Goal: Task Accomplishment & Management: Use online tool/utility

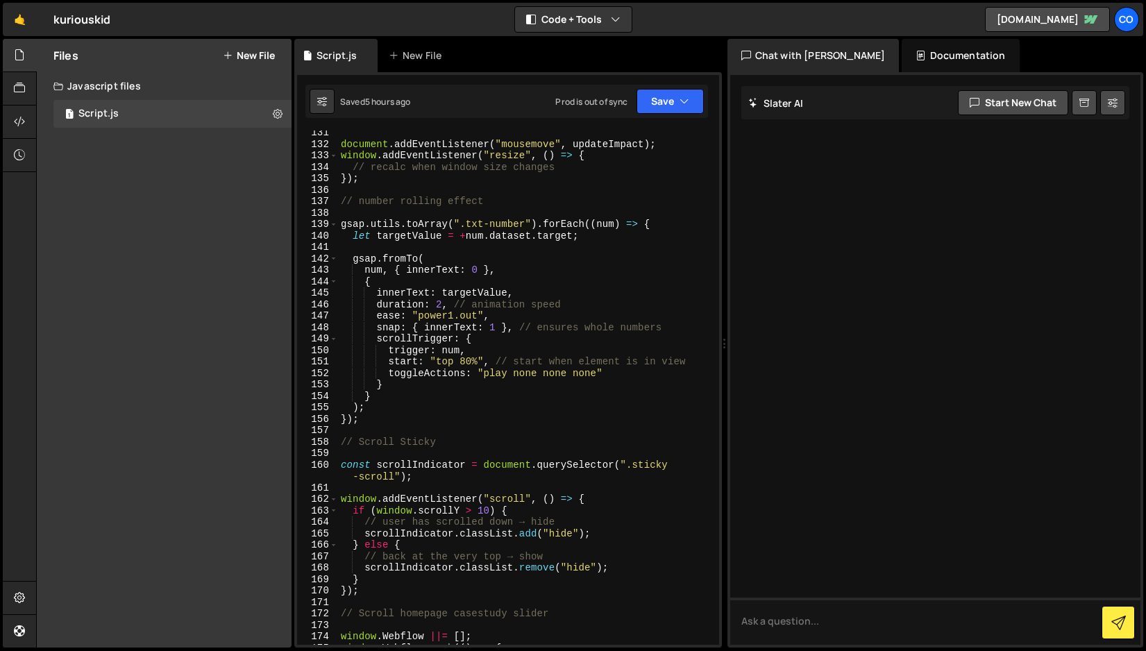
scroll to position [1558, 0]
click at [671, 105] on button "Save" at bounding box center [670, 101] width 67 height 25
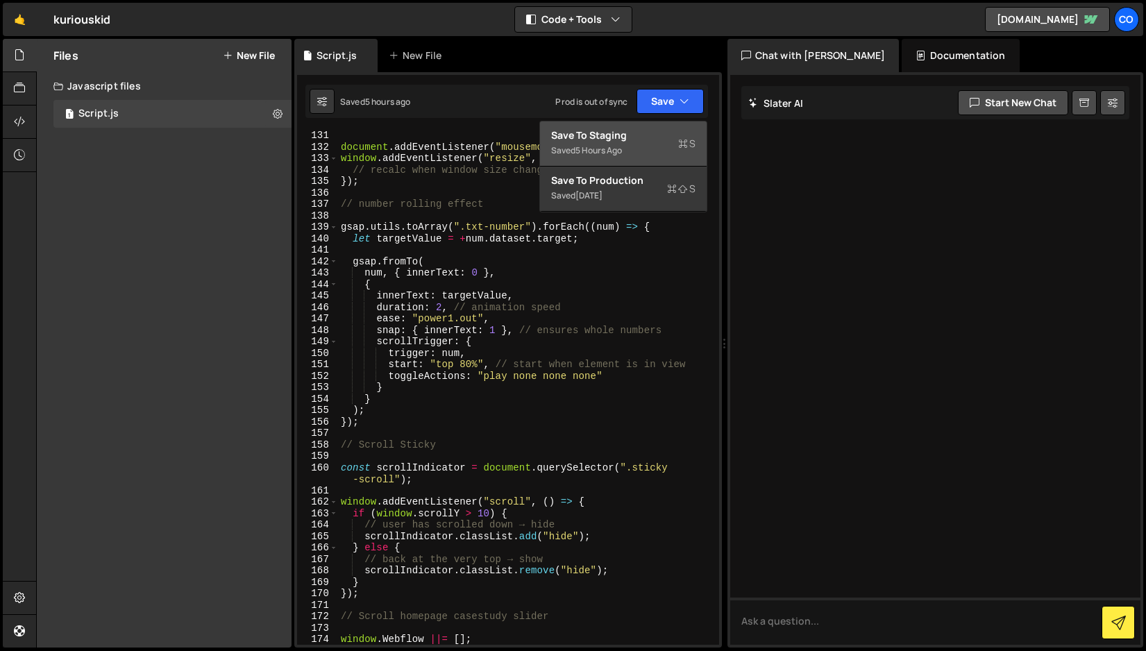
click at [638, 140] on div "Save to Staging S" at bounding box center [623, 135] width 144 height 14
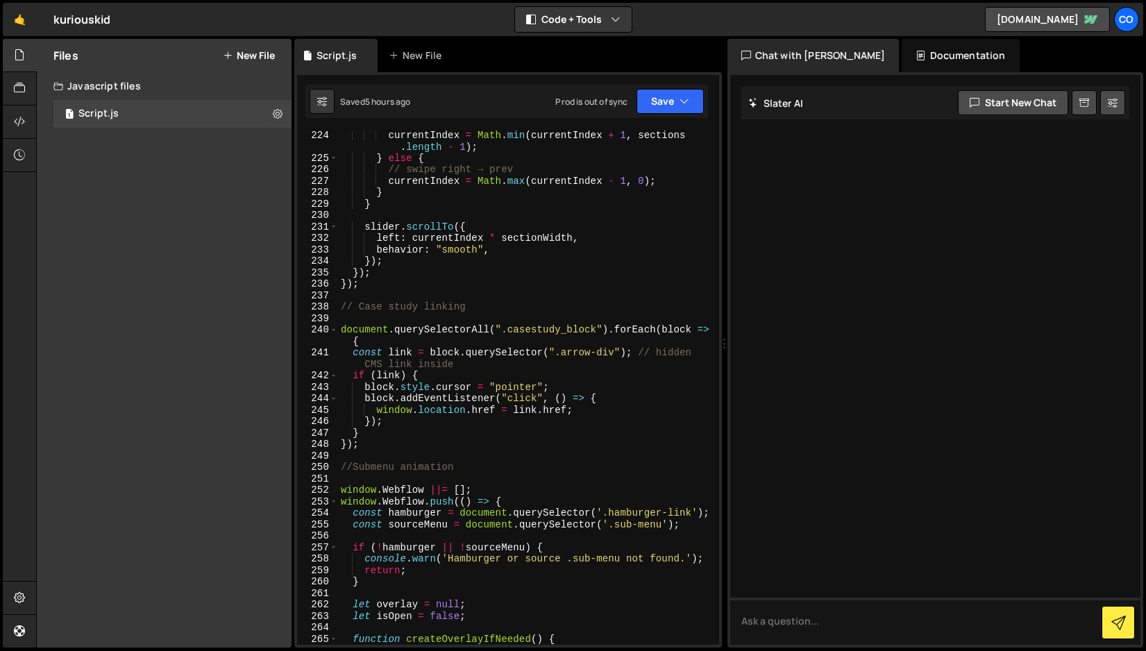
scroll to position [2667, 0]
click at [419, 439] on div "// swipe left → next currentIndex = Math . min ( currentIndex + 1 , sections . …" at bounding box center [526, 389] width 376 height 537
click at [414, 447] on div "// swipe left → next currentIndex = Math . min ( currentIndex + 1 , sections . …" at bounding box center [526, 389] width 376 height 537
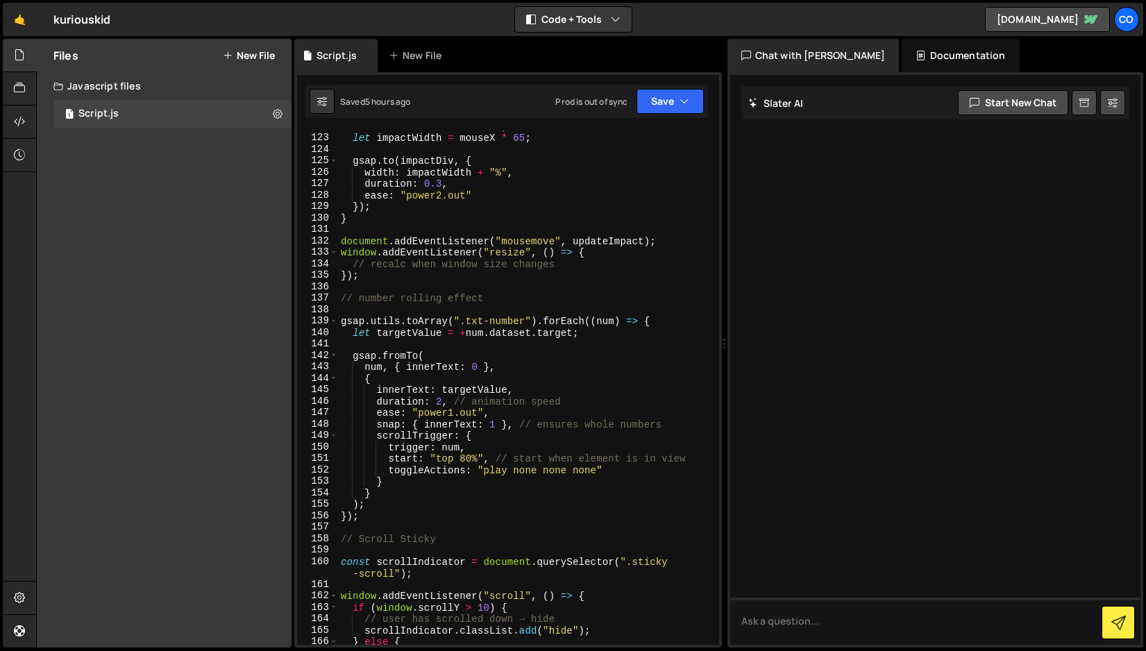
scroll to position [1468, 0]
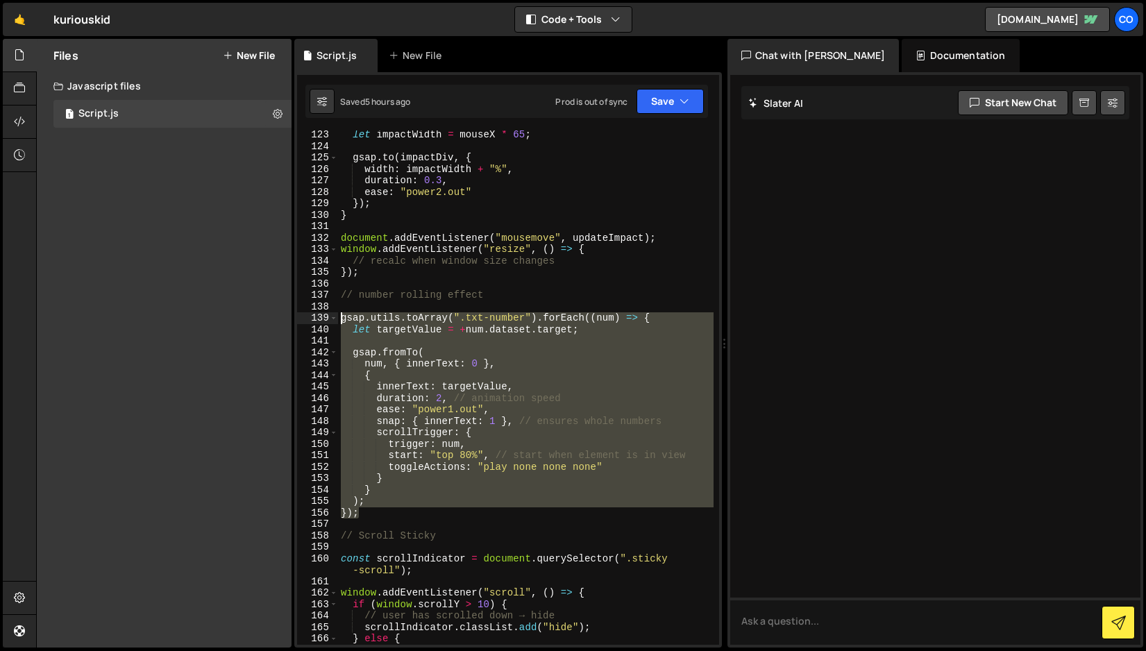
drag, startPoint x: 361, startPoint y: 514, endPoint x: 314, endPoint y: 321, distance: 197.8
click at [314, 321] on div "}); 123 124 125 126 127 128 129 130 131 132 133 134 135 136 137 138 139 140 141…" at bounding box center [508, 388] width 422 height 514
click at [469, 353] on div "let impactWidth = mouseX * 65 ; gsap . to ( impactDiv , { width : impactWidth +…" at bounding box center [526, 388] width 376 height 514
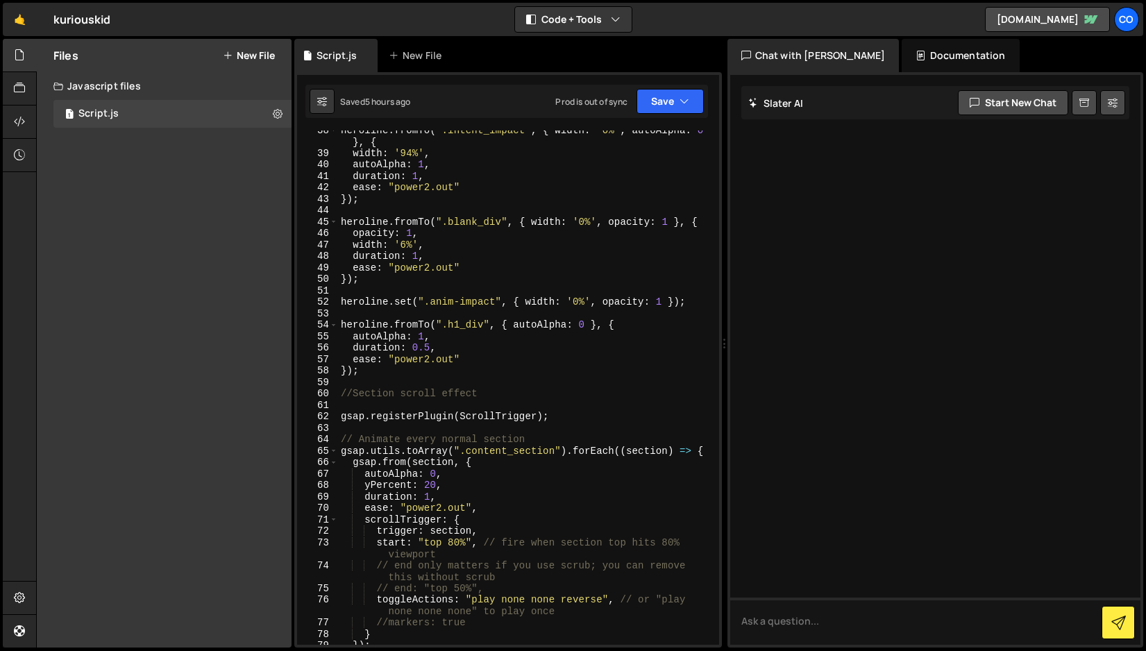
scroll to position [453, 0]
click at [593, 419] on div "heroline . fromTo ( ".intent_impact" , { width : '0%' , autoAlpha : 0 } , { wid…" at bounding box center [526, 398] width 376 height 549
type textarea "gsap.registerPlugin(ScrollTrigger);"
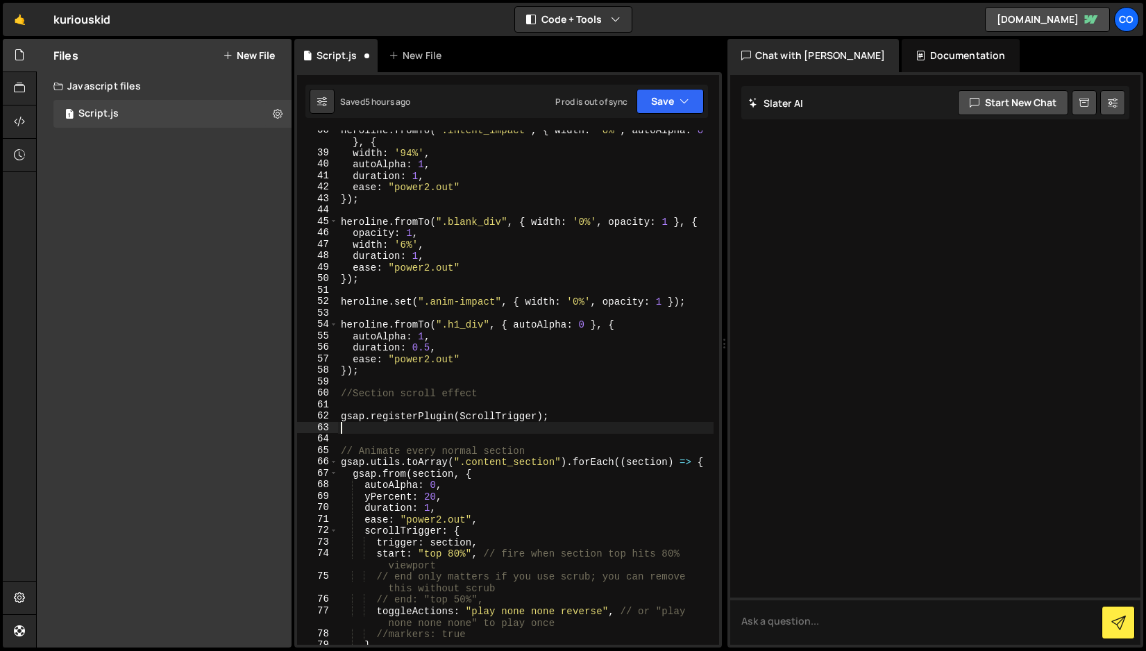
paste textarea "gsap.registerPlugin(ScrollTrigger);"
type textarea "gsap.registerPlugin(ScrollTrigger);"
drag, startPoint x: 558, startPoint y: 415, endPoint x: 337, endPoint y: 418, distance: 220.8
click at [337, 418] on div "38 39 40 41 42 43 44 45 46 47 48 49 50 51 52 53 54 55 56 57 58 59 60 61 62 63 6…" at bounding box center [508, 388] width 422 height 514
type textarea "gsap.registerPlugin(ScrollTrigger);"
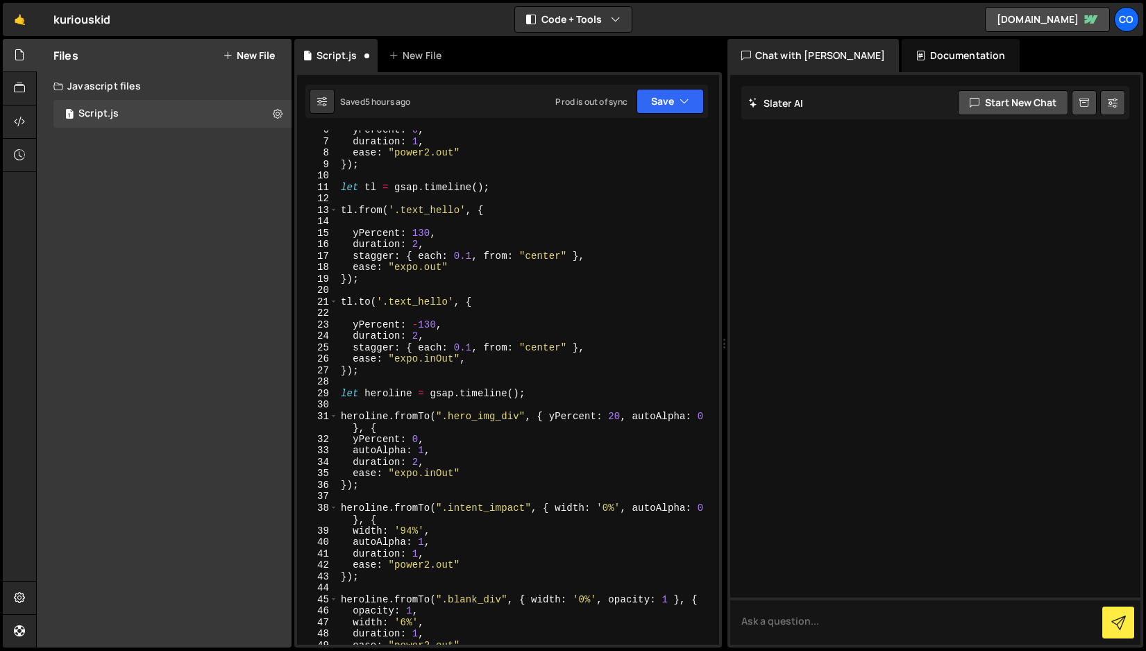
scroll to position [0, 0]
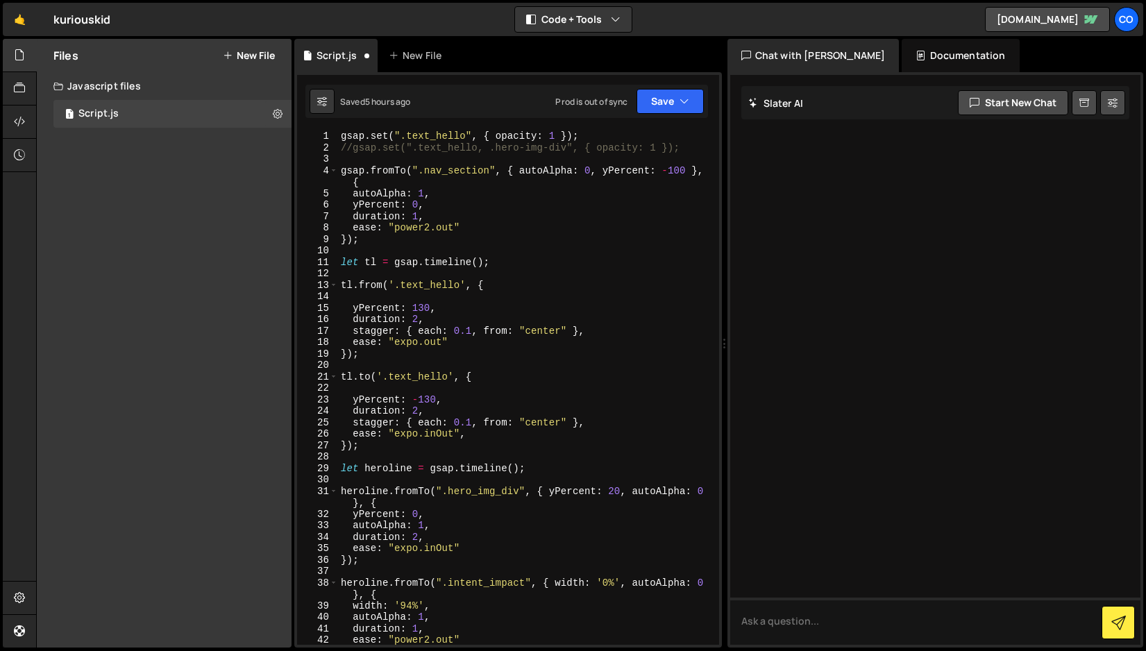
click at [596, 134] on div "gsap . set ( ".text_hello" , { opacity : 1 }) ; //gsap.set(".text_hello, .hero-…" at bounding box center [526, 399] width 376 height 537
click at [340, 137] on div "gsap . set ( ".text_hello" , { opacity : 1 }) ; //gsap.set(".text_hello, .hero-…" at bounding box center [526, 399] width 376 height 537
paste textarea "gsap.registerPlugin(ScrollTrigger);"
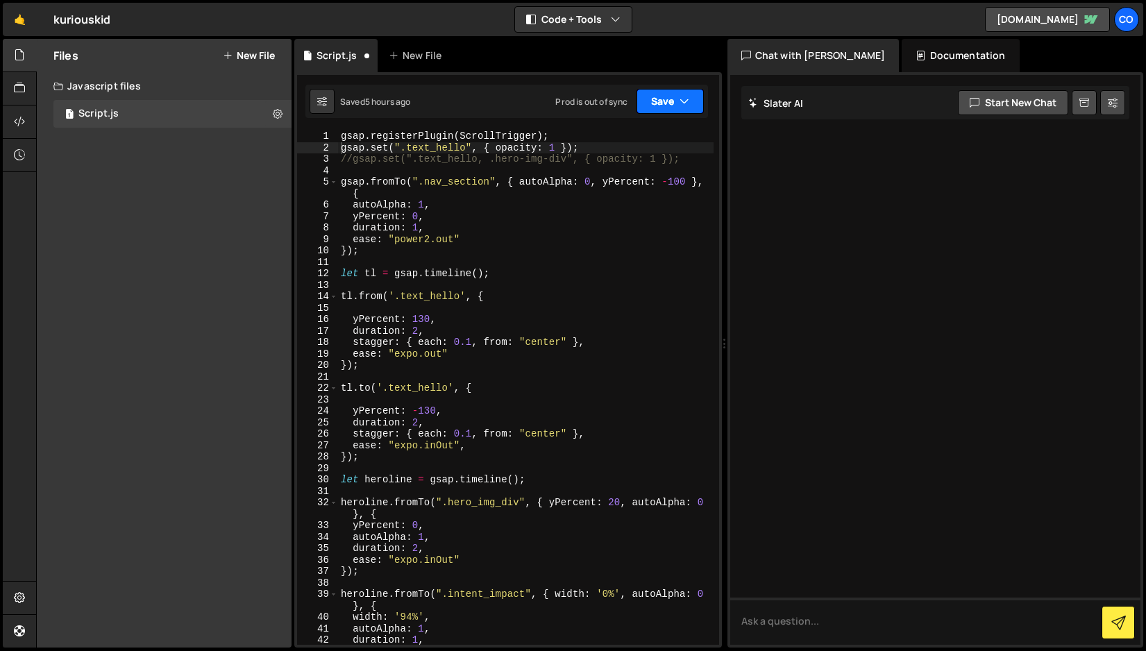
click at [678, 99] on button "Save" at bounding box center [670, 101] width 67 height 25
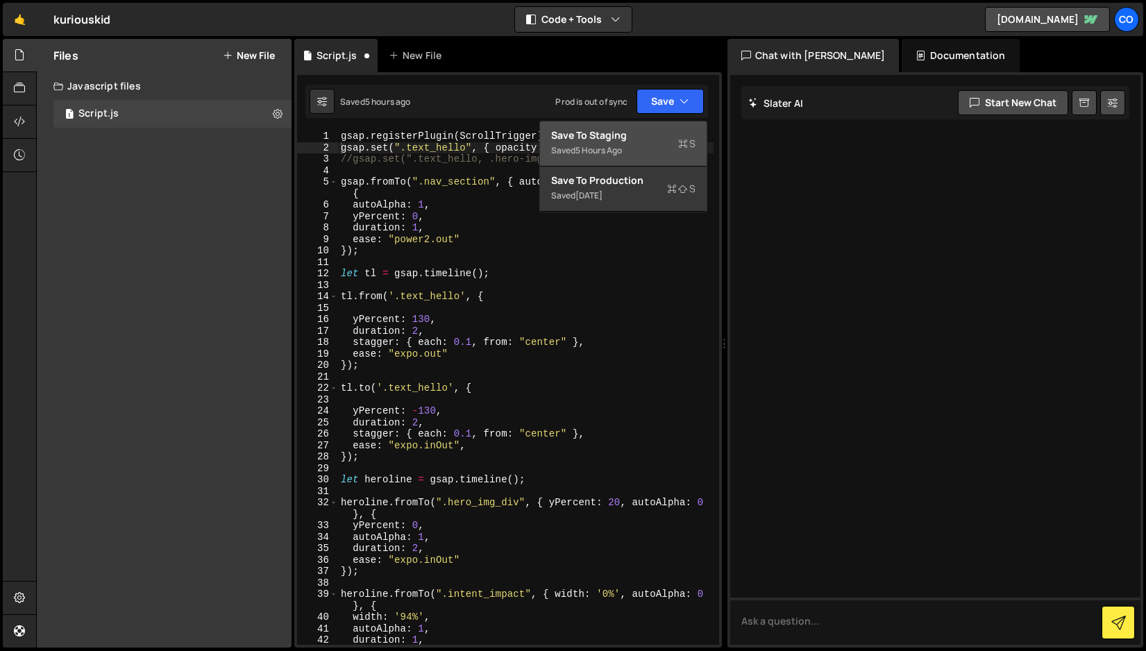
click at [653, 135] on div "Save to Staging S" at bounding box center [623, 135] width 144 height 14
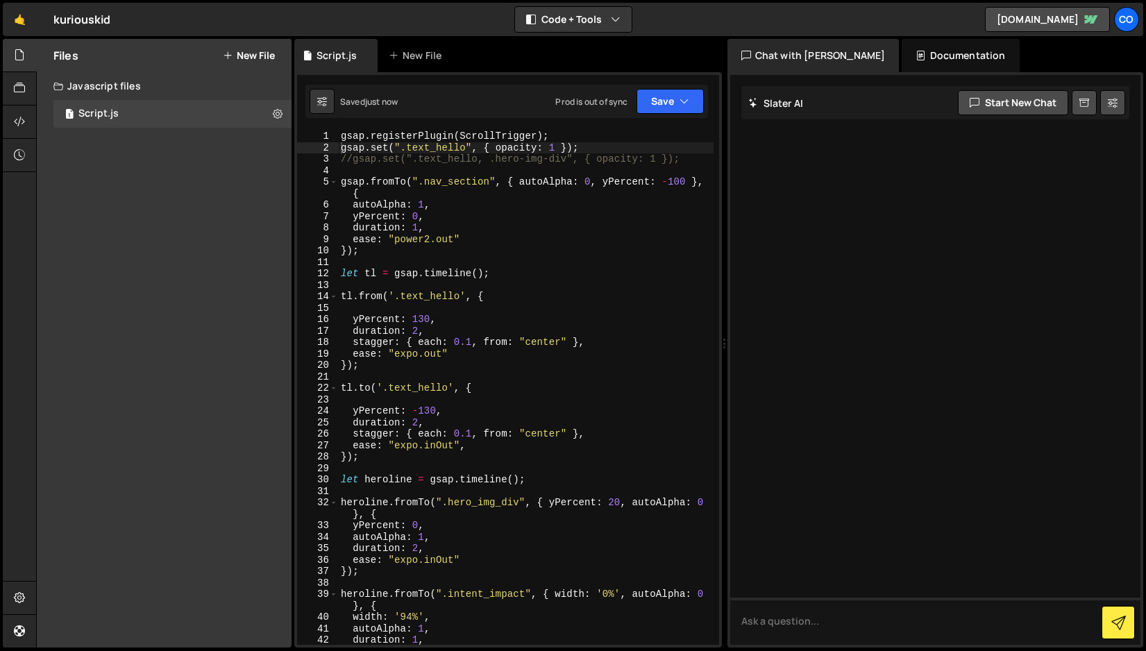
type textarea "gsap.registerPlugin(ScrollTrigger);"
click at [616, 136] on div "gsap . registerPlugin ( ScrollTrigger ) ; gsap . set ( ".text_hello" , { opacit…" at bounding box center [526, 399] width 376 height 537
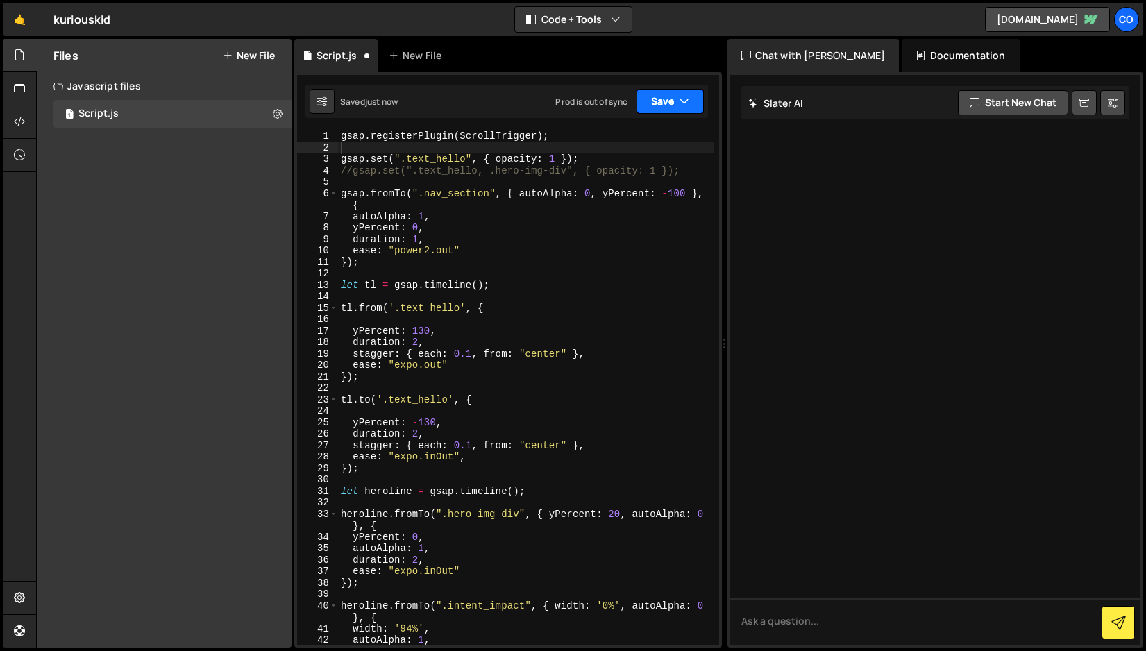
click at [686, 105] on icon "button" at bounding box center [685, 101] width 10 height 14
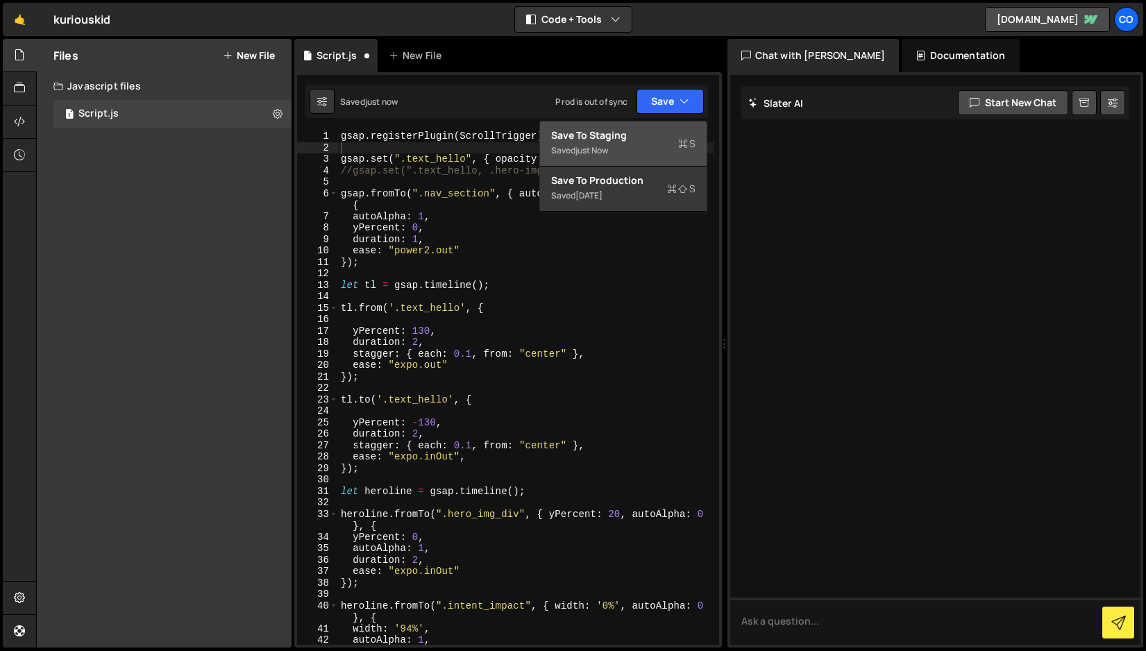
click at [666, 143] on div "Saved just now" at bounding box center [623, 150] width 144 height 17
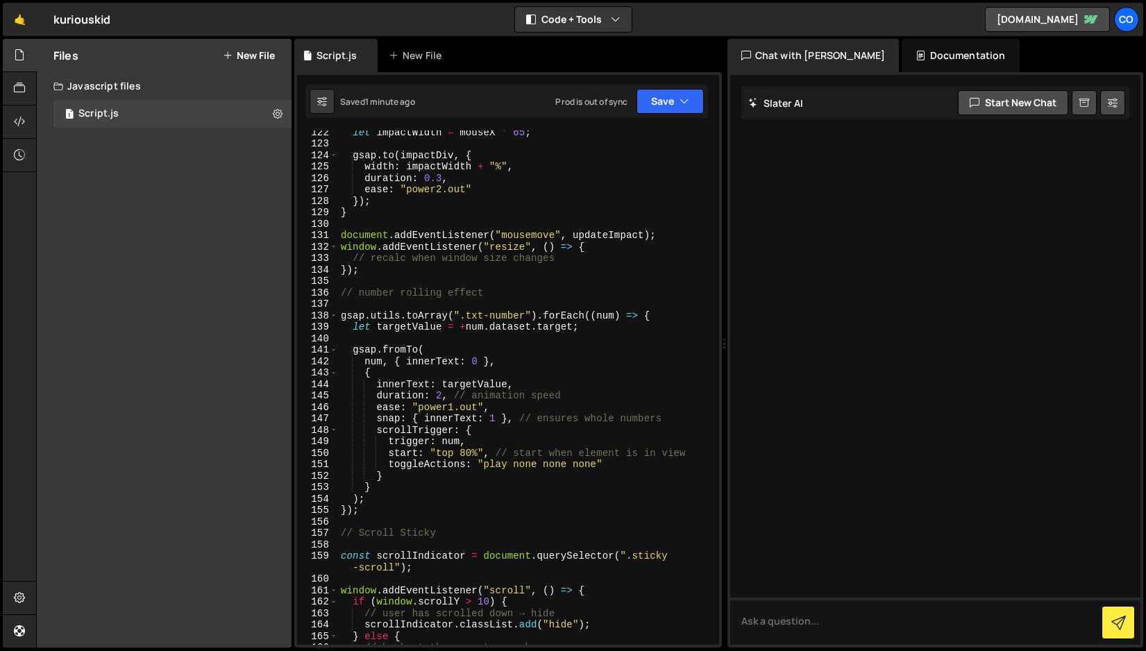
scroll to position [1465, 0]
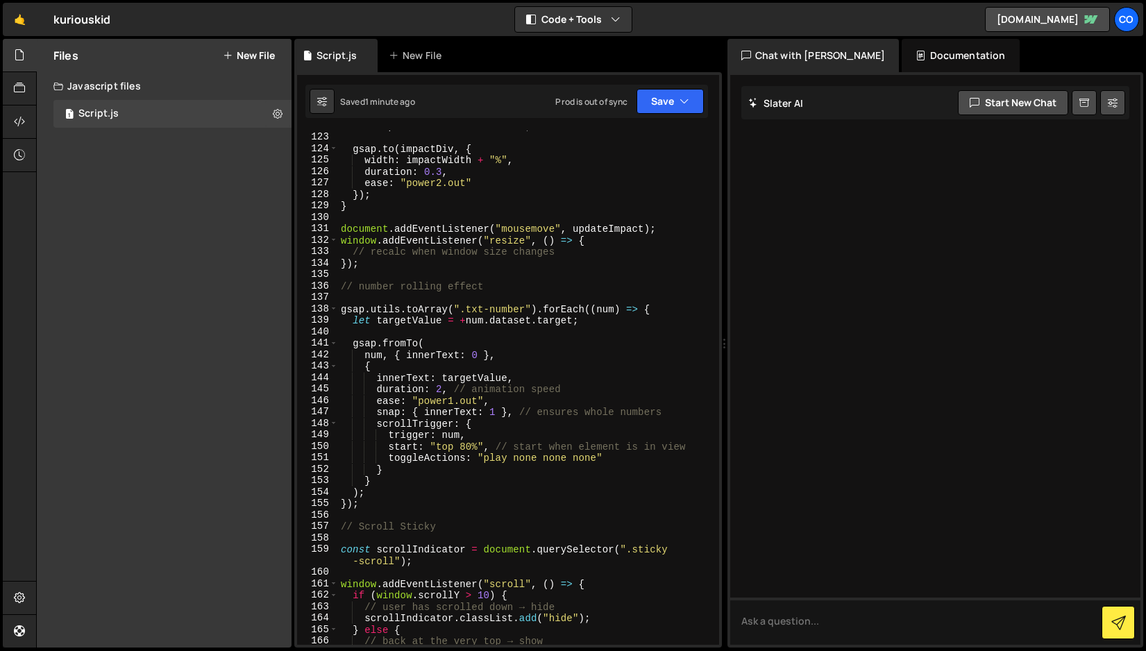
click at [338, 312] on div "let impactWidth = mouseX * 65 ; gsap . to ( impactDiv , { width : impactWidth +…" at bounding box center [526, 388] width 376 height 537
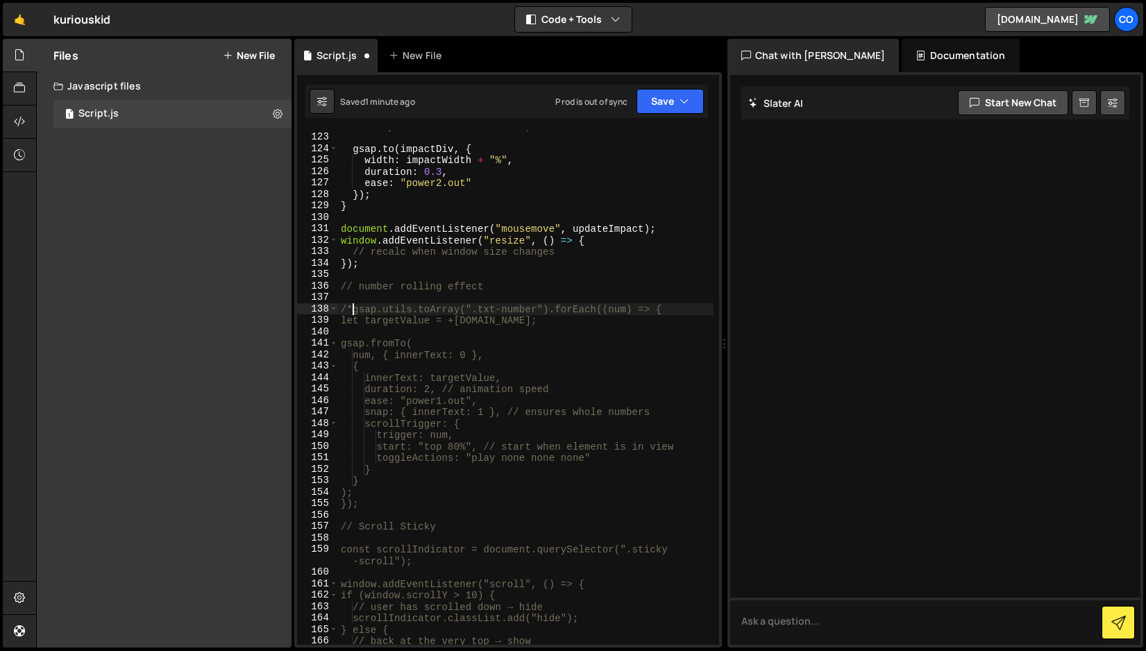
click at [380, 505] on div "let impactWidth = mouseX * 65 ; gsap . to ( impactDiv , { width : impactWidth +…" at bounding box center [526, 388] width 376 height 537
type textarea "});*/"
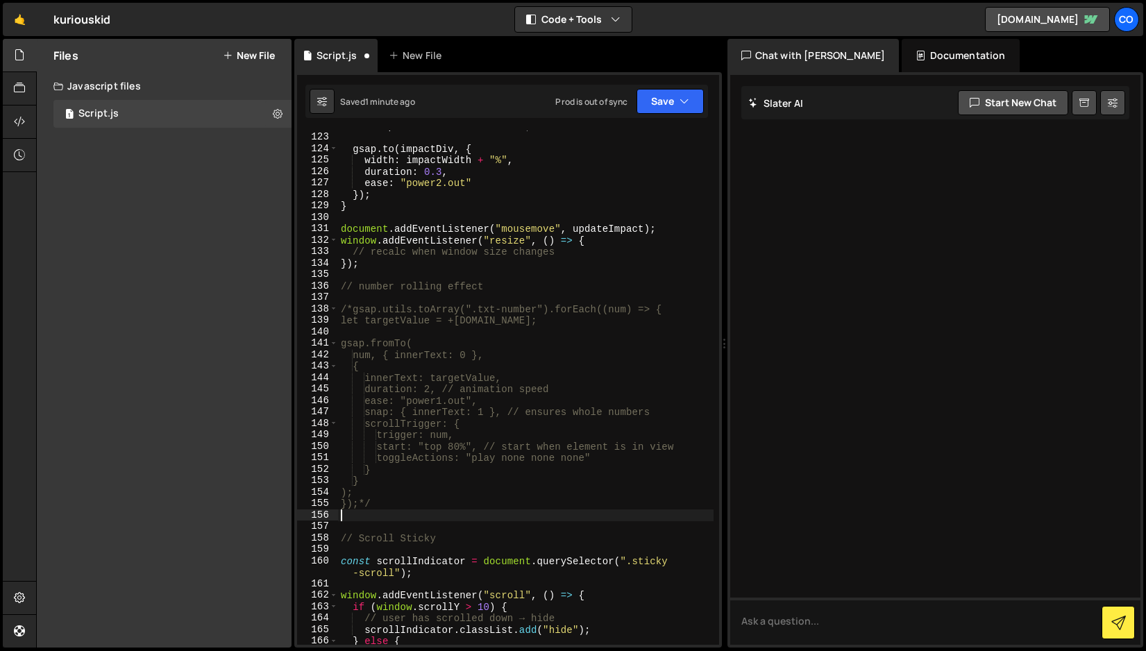
paste textarea
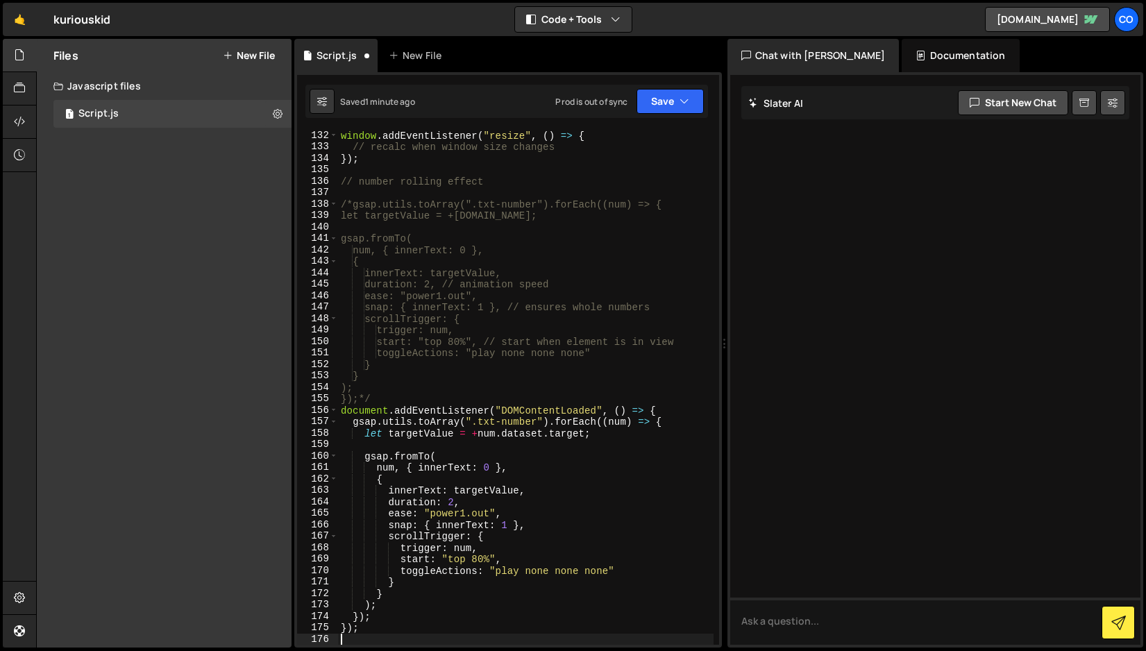
scroll to position [1570, 0]
click at [664, 104] on button "Save" at bounding box center [670, 101] width 67 height 25
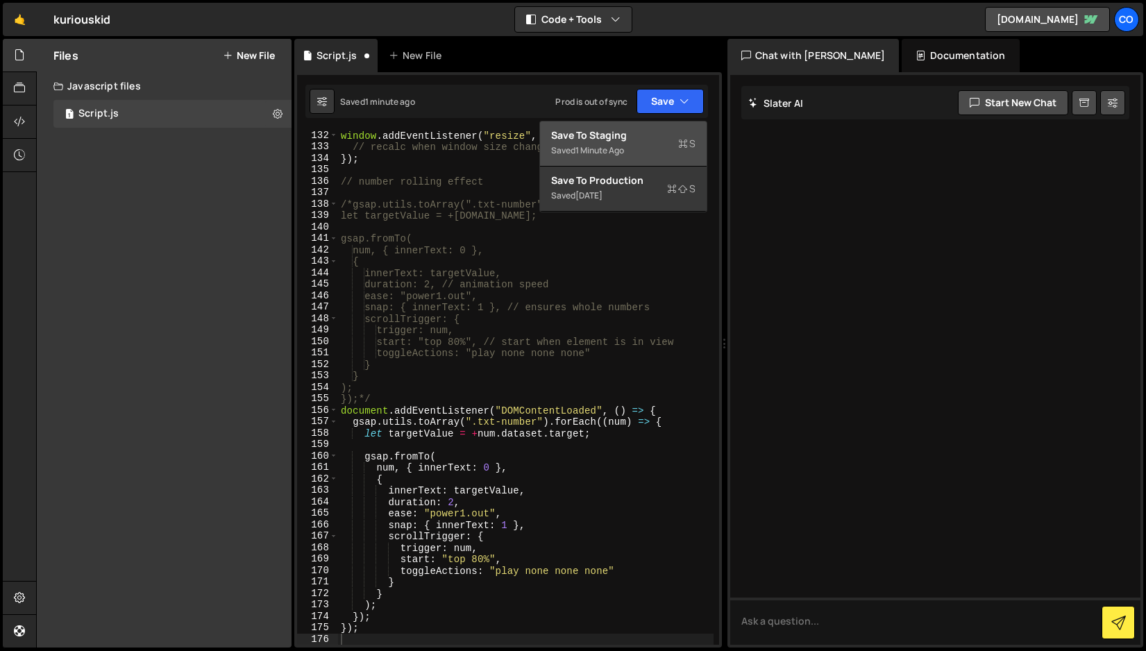
click at [635, 131] on div "Save to Staging S" at bounding box center [623, 135] width 144 height 14
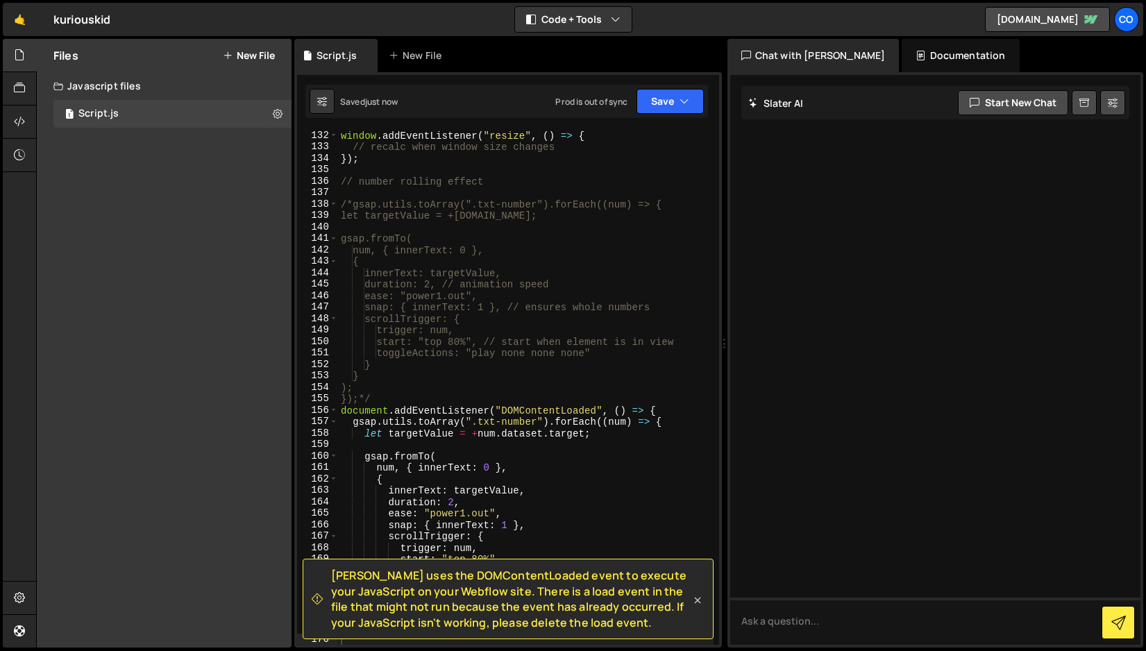
click at [696, 599] on icon at bounding box center [697, 600] width 6 height 6
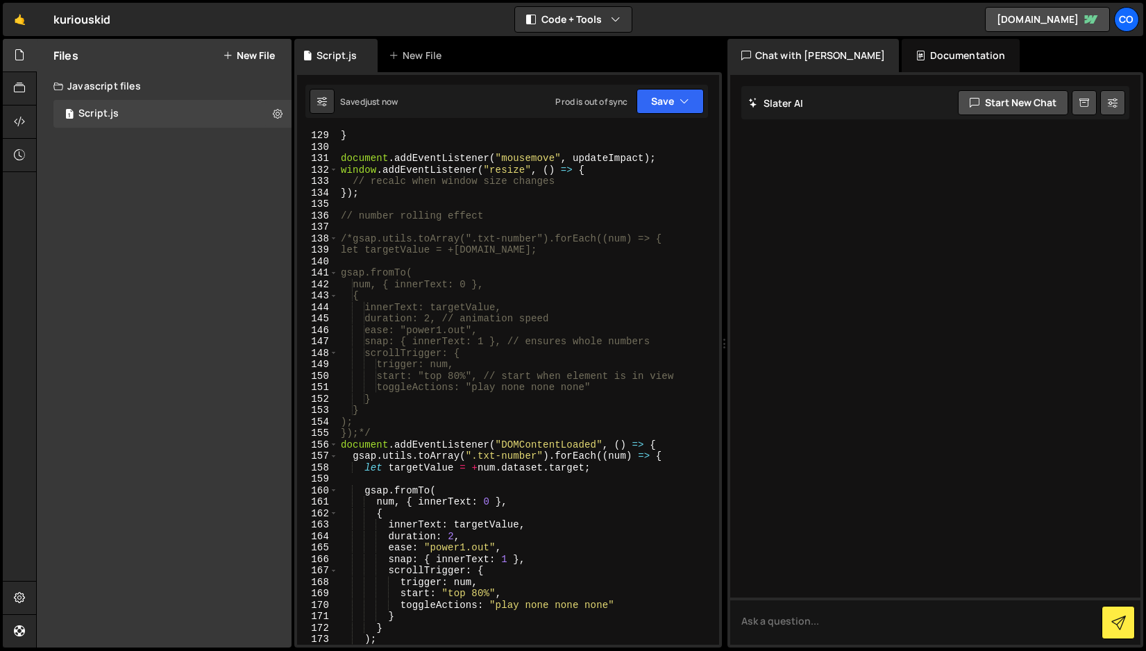
scroll to position [1534, 0]
type textarea "document.addEventListener("DOMContentLoaded", () => {"
drag, startPoint x: 660, startPoint y: 447, endPoint x: 337, endPoint y: 444, distance: 322.8
click at [337, 444] on div "document.addEventListener("DOMContentLoaded", () => { 128 129 130 131 132 133 1…" at bounding box center [508, 388] width 422 height 514
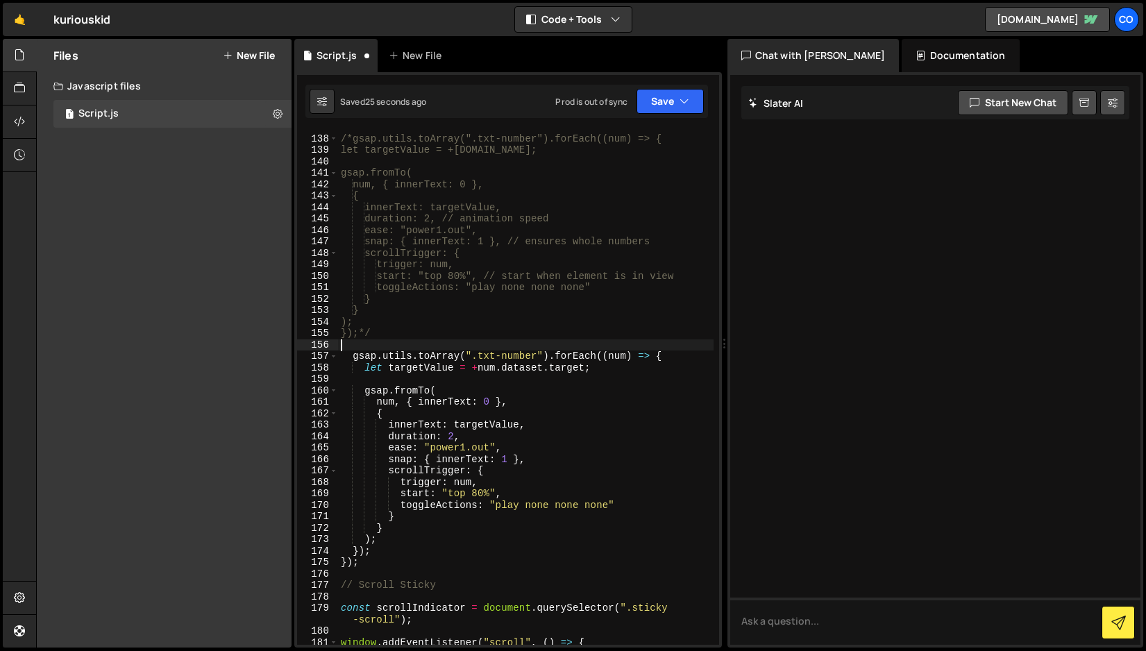
scroll to position [1647, 0]
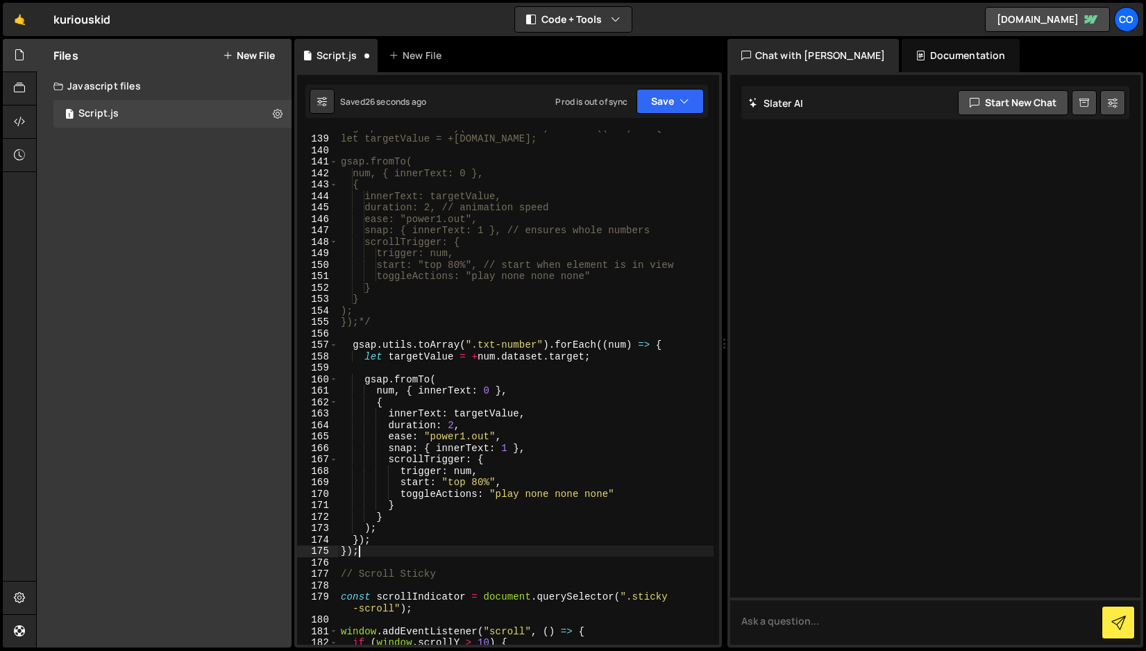
click at [368, 551] on div "/*gsap.utils.toArray(".txt-number").forEach((num) => { let targetValue = +[DOMA…" at bounding box center [526, 389] width 376 height 537
type textarea "}"
click at [659, 105] on button "Save" at bounding box center [670, 101] width 67 height 25
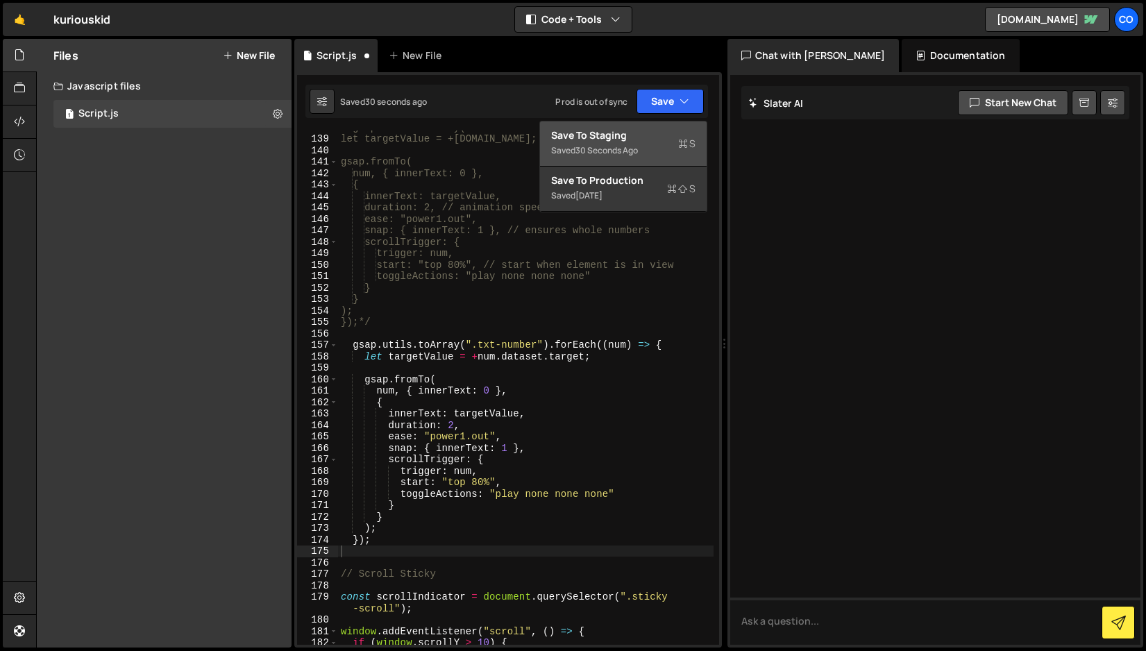
click at [646, 133] on div "Save to Staging S" at bounding box center [623, 135] width 144 height 14
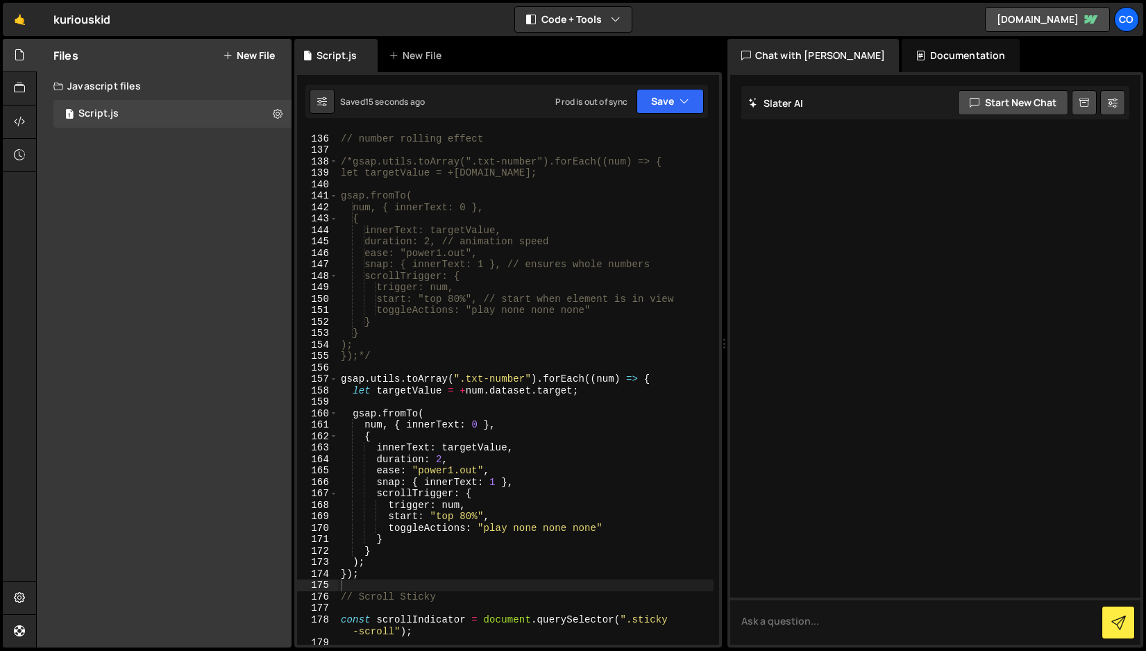
scroll to position [1611, 0]
drag, startPoint x: 526, startPoint y: 380, endPoint x: 466, endPoint y: 382, distance: 59.7
click at [466, 382] on div "// number rolling effect /*gsap.utils.toArray(".txt-number").forEach((num) => {…" at bounding box center [526, 391] width 376 height 537
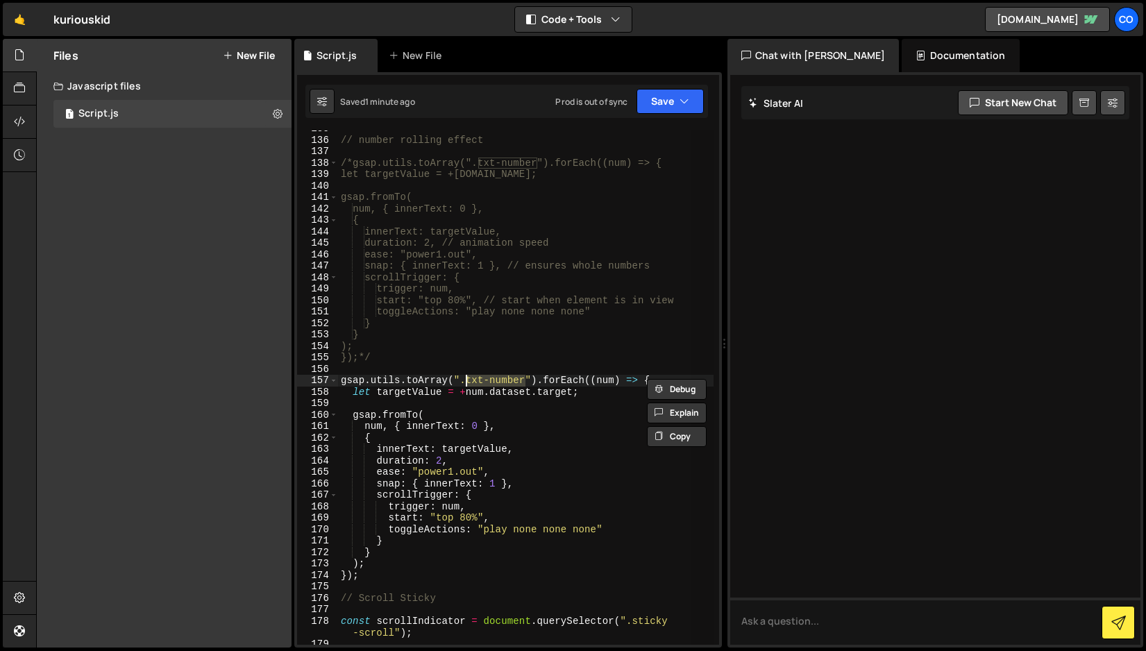
click at [525, 380] on div "// number rolling effect /*gsap.utils.toArray(".txt-number").forEach((num) => {…" at bounding box center [526, 388] width 376 height 514
drag, startPoint x: 525, startPoint y: 380, endPoint x: 493, endPoint y: 380, distance: 31.9
click at [493, 380] on div "// number rolling effect /*gsap.utils.toArray(".txt-number").forEach((num) => {…" at bounding box center [526, 391] width 376 height 537
type textarea "gsap.utils.toArray(".txt-roller").forEach((num) => {"
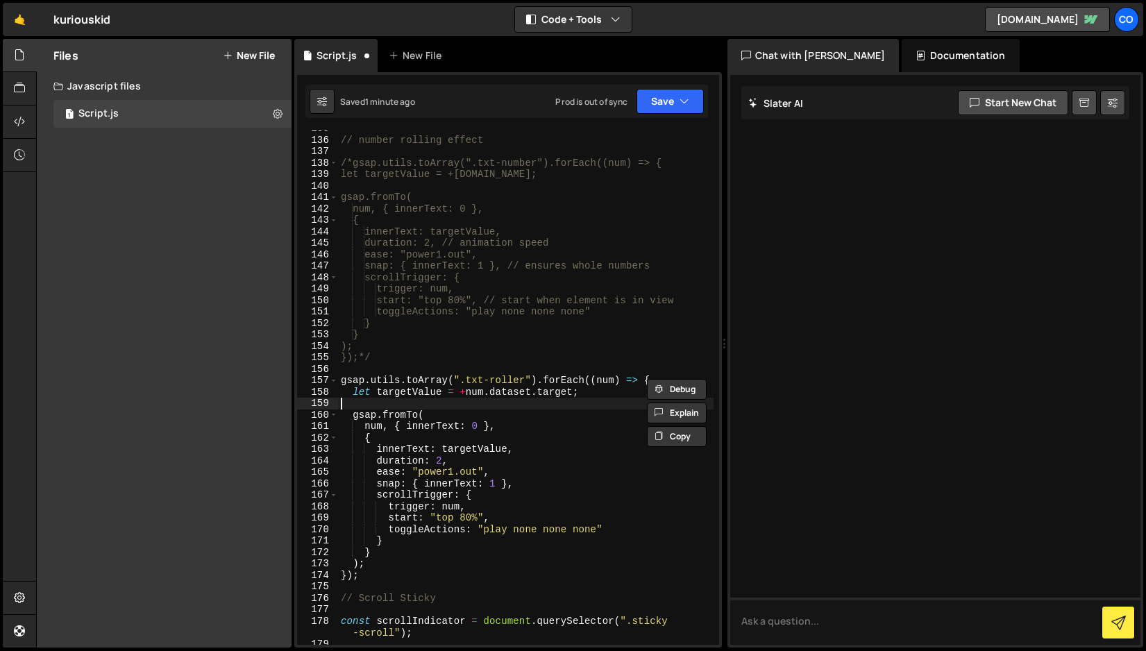
click at [580, 403] on div "// number rolling effect /*gsap.utils.toArray(".txt-number").forEach((num) => {…" at bounding box center [526, 391] width 376 height 537
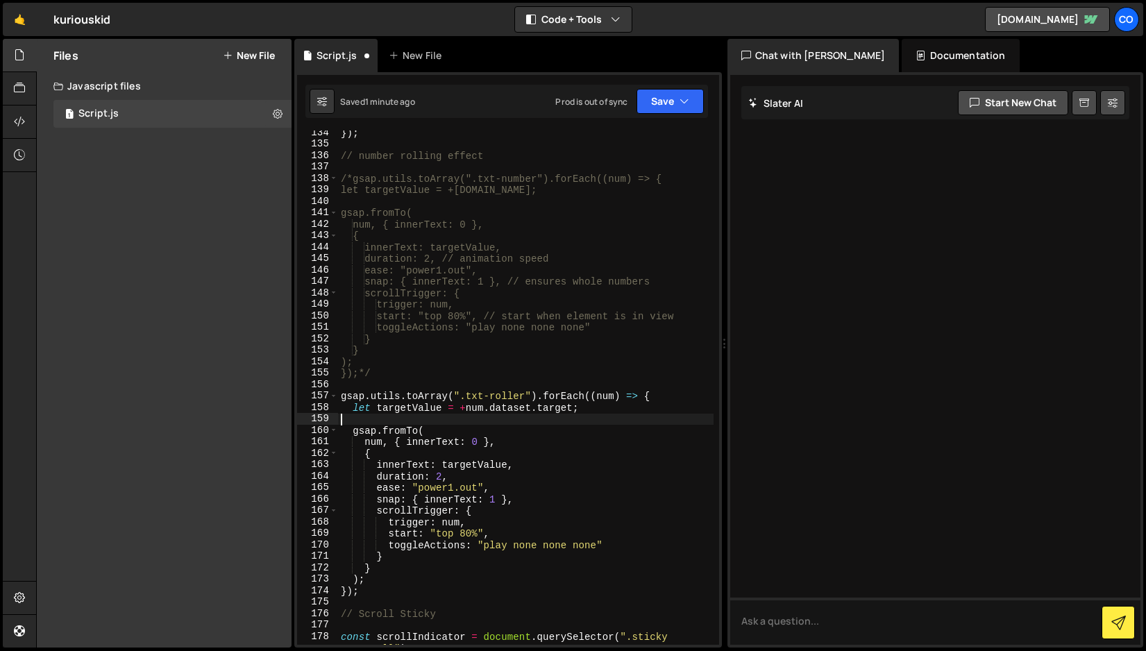
scroll to position [1593, 0]
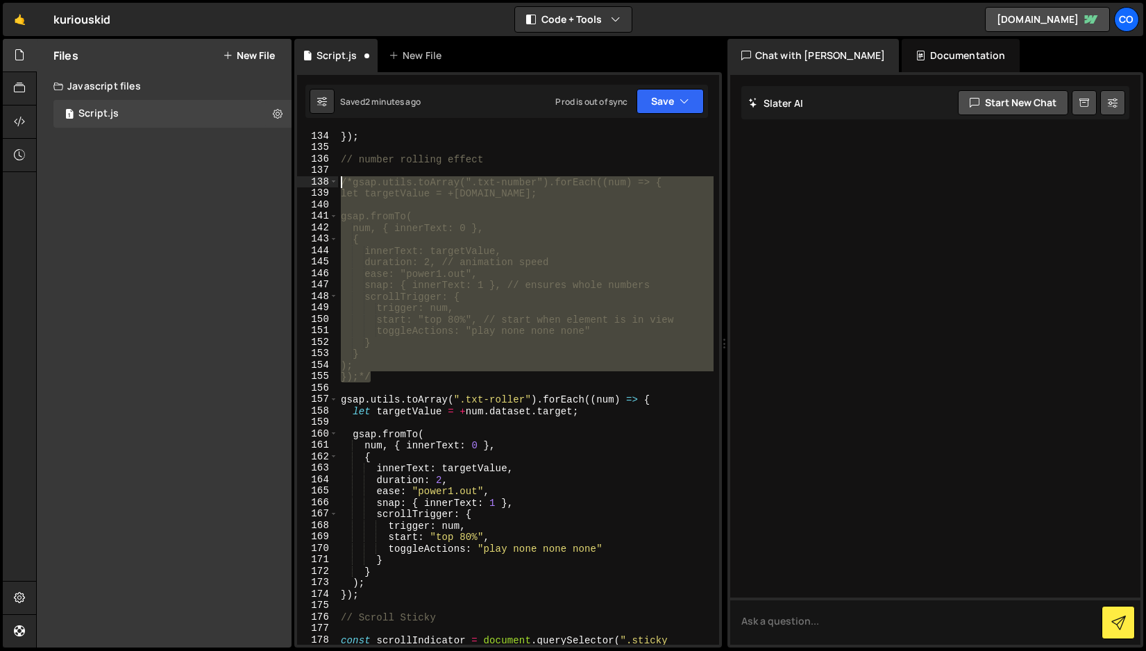
drag, startPoint x: 387, startPoint y: 378, endPoint x: 308, endPoint y: 178, distance: 215.3
click at [308, 178] on div "134 135 136 137 138 139 140 141 142 143 144 145 146 147 148 149 150 151 152 153…" at bounding box center [508, 388] width 422 height 514
type textarea "/*gsap.utils.toArray(".txt-number").forEach((num) => { let targetValue = +[DOMA…"
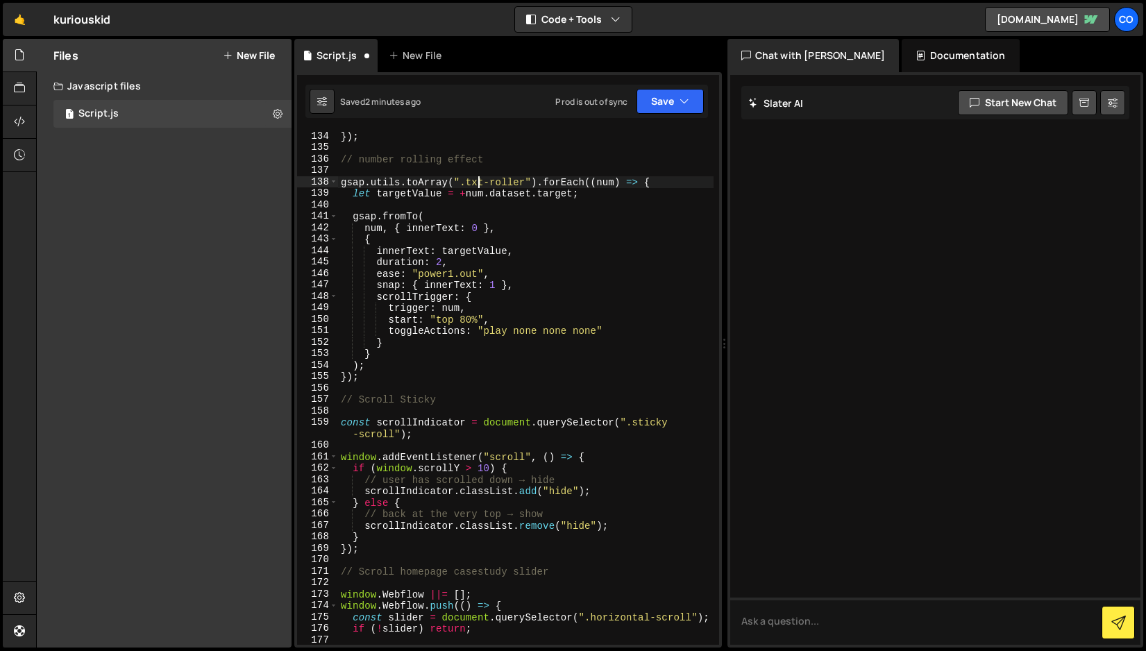
click at [478, 183] on div "}) ; // number rolling effect gsap . utils . toArray ( ".txt-roller" ) . forEac…" at bounding box center [526, 405] width 376 height 549
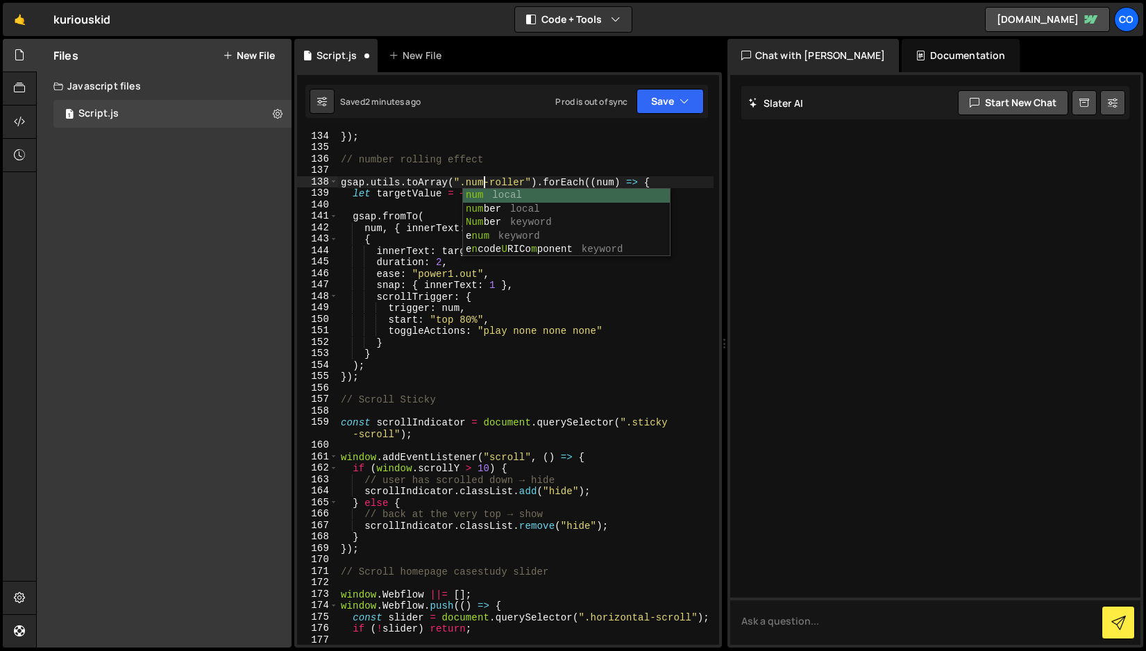
scroll to position [0, 10]
click at [523, 179] on div "}) ; // number rolling effect gsap . utils . toArray ( ".num-roller" ) . forEac…" at bounding box center [526, 405] width 376 height 549
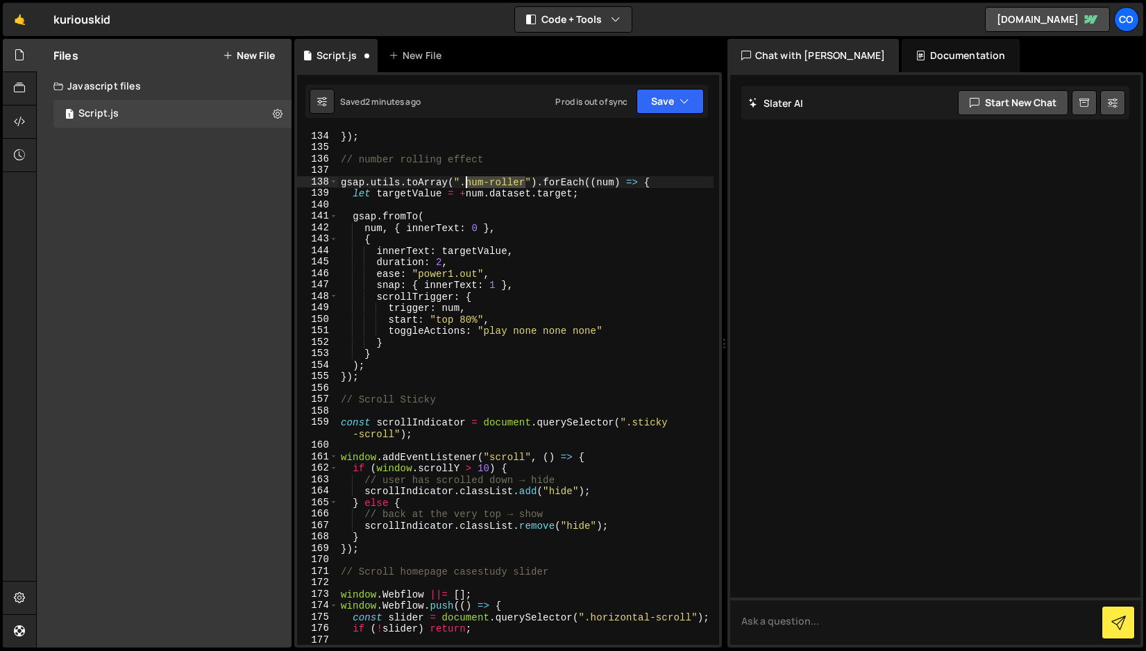
drag, startPoint x: 523, startPoint y: 179, endPoint x: 467, endPoint y: 180, distance: 56.9
click at [467, 180] on div "}) ; // number rolling effect gsap . utils . toArray ( ".num-roller" ) . forEac…" at bounding box center [526, 405] width 376 height 549
click at [843, 232] on div at bounding box center [935, 360] width 411 height 570
click at [636, 269] on div "}) ; // number rolling effect gsap . utils . toArray ( ".num-roller" ) . forEac…" at bounding box center [526, 405] width 376 height 549
click at [670, 105] on button "Save" at bounding box center [670, 101] width 67 height 25
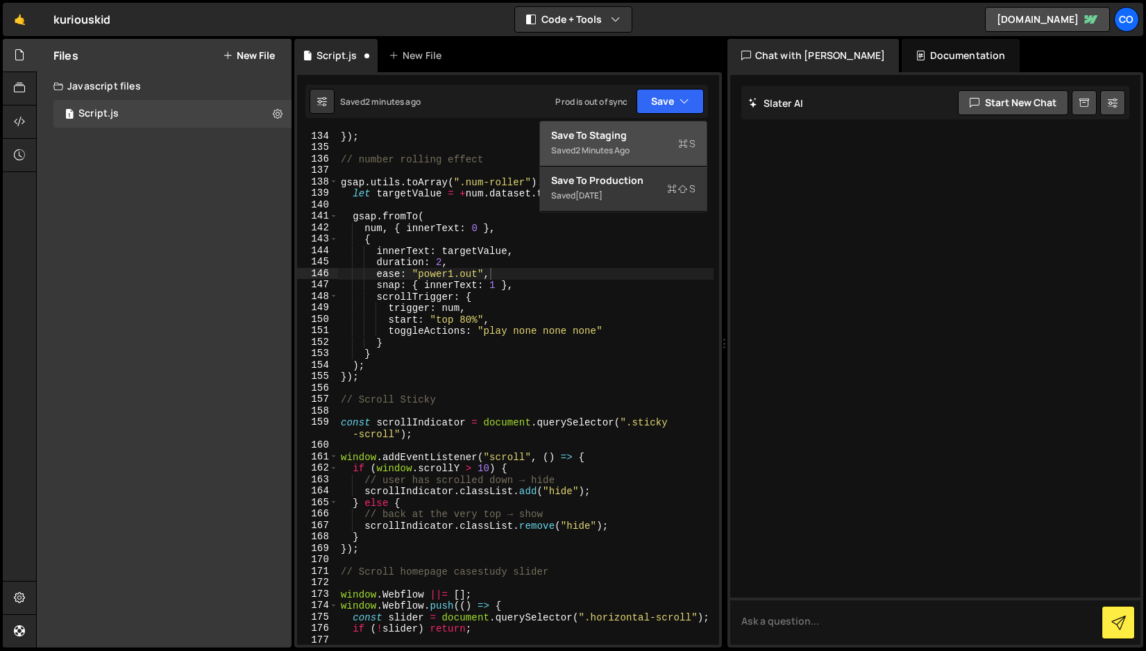
click at [644, 135] on div "Save to Staging S" at bounding box center [623, 135] width 144 height 14
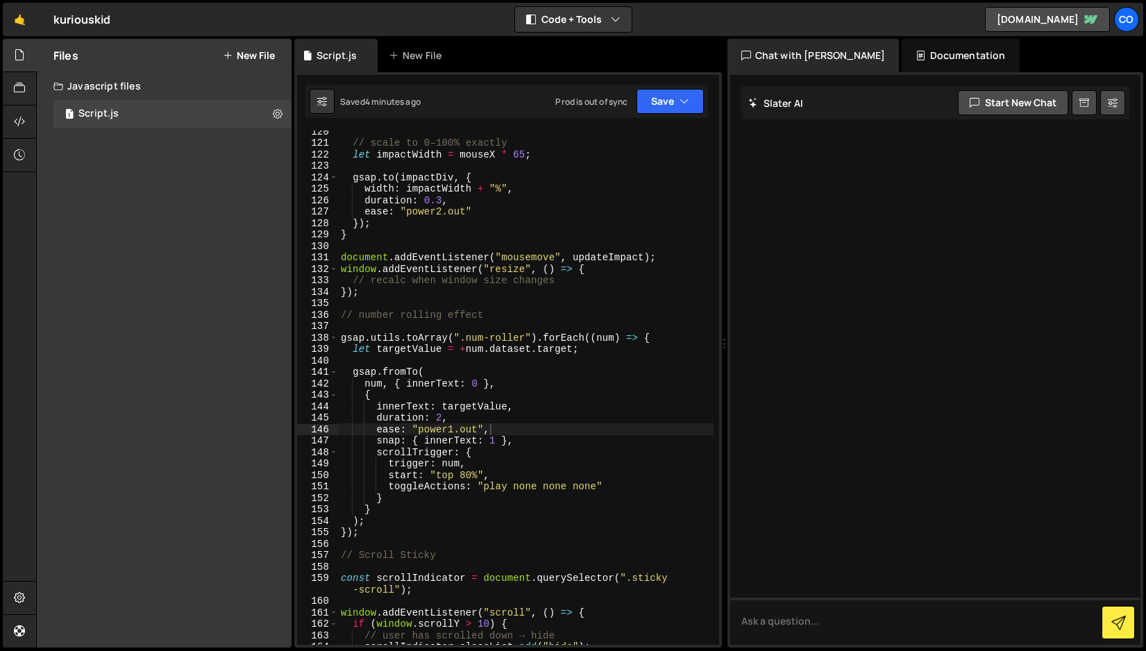
scroll to position [0, 1]
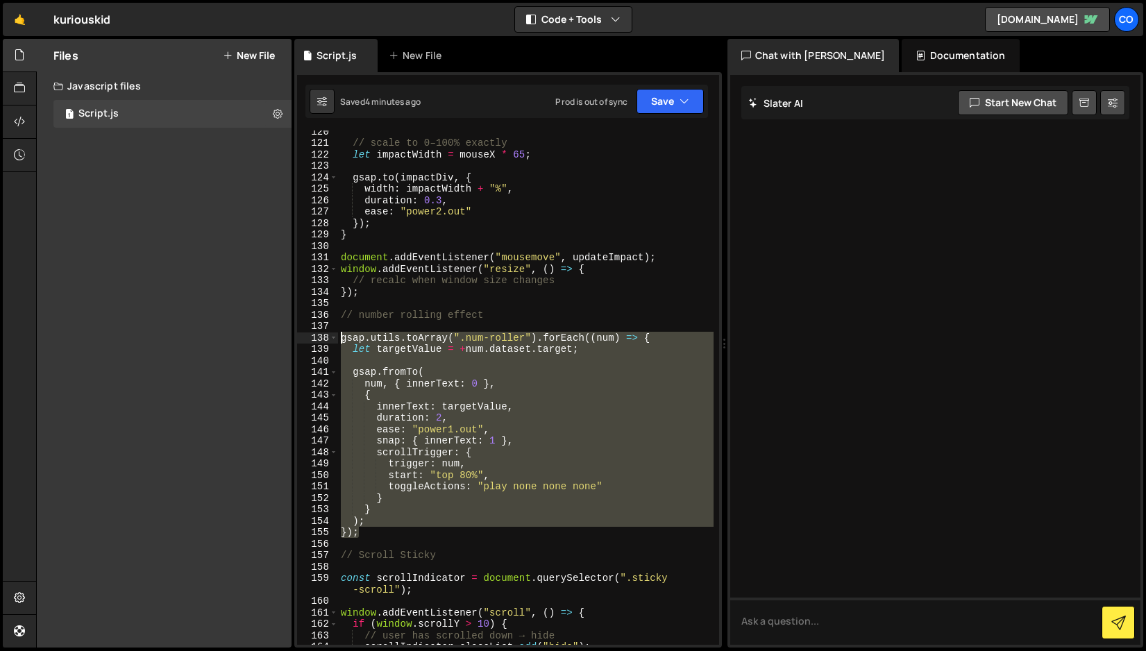
drag, startPoint x: 361, startPoint y: 536, endPoint x: 319, endPoint y: 337, distance: 203.5
click at [319, 337] on div "}); 120 121 122 123 124 125 126 127 128 129 130 131 132 133 134 135 136 137 138…" at bounding box center [508, 388] width 422 height 514
type textarea "gsap.utils.toArray(".num-roller").forEach((num) => { let targetValue = +[DOMAIN…"
click at [438, 328] on div "// scale to 0–100% exactly let impactWidth = mouseX * 65 ; gsap . to ( impactDi…" at bounding box center [526, 394] width 376 height 537
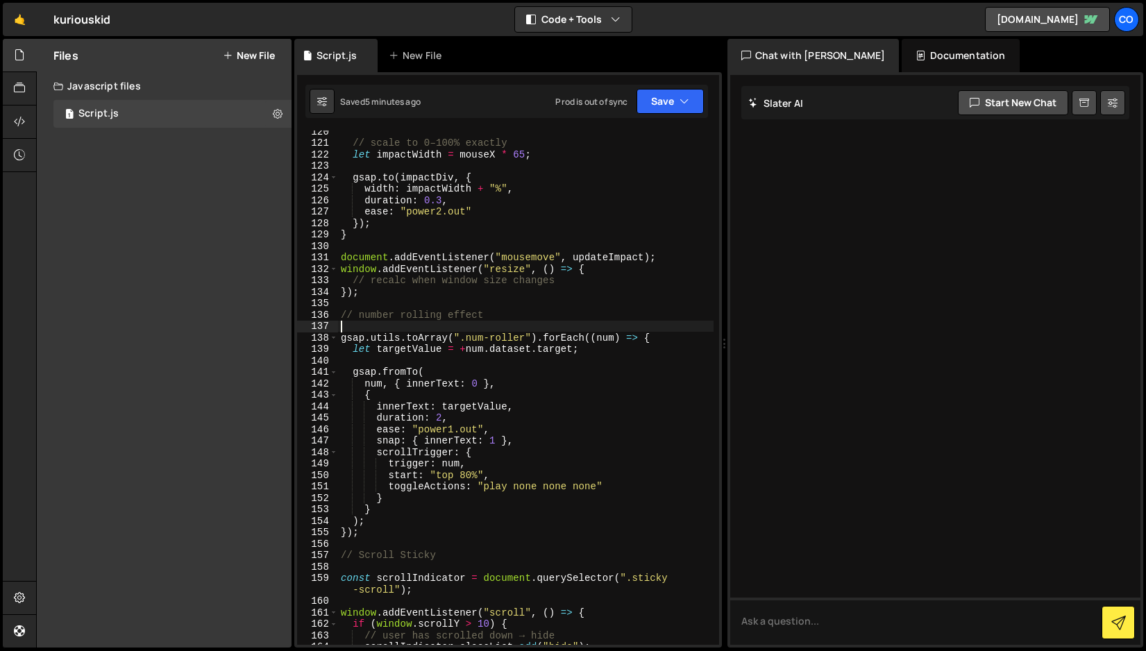
scroll to position [0, 0]
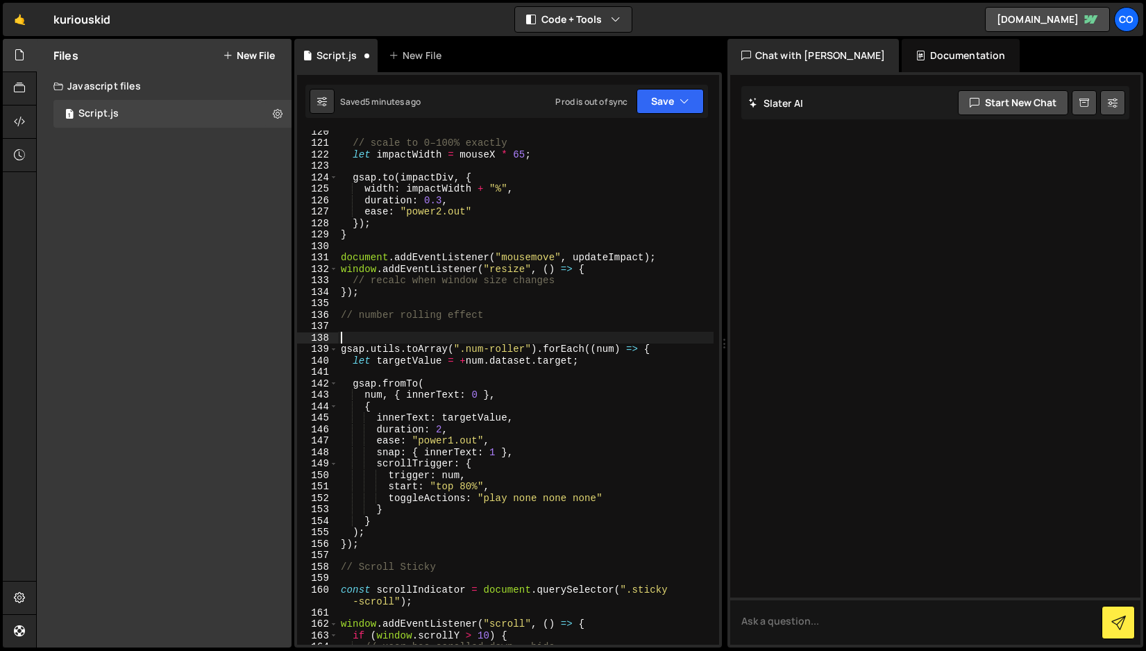
paste textarea "gsap.registerPlugin(ScrollTrigger);"
click at [673, 103] on button "Save" at bounding box center [670, 101] width 67 height 25
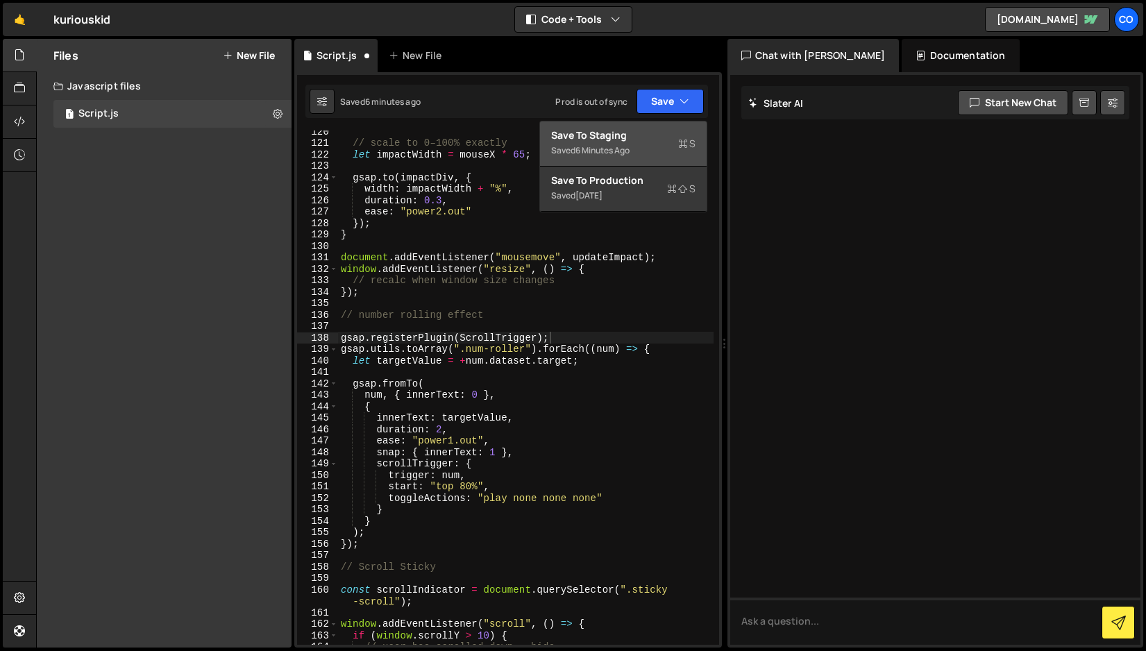
click at [641, 133] on div "Save to Staging S" at bounding box center [623, 135] width 144 height 14
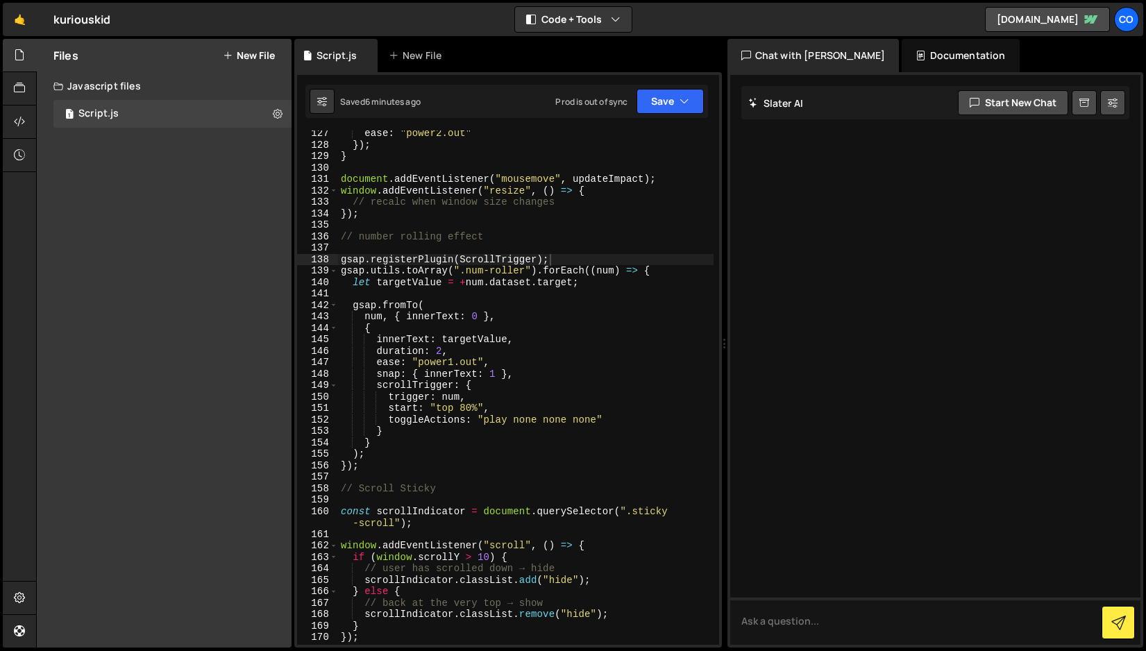
scroll to position [1512, 0]
click at [464, 275] on div "ease : "power2.out" }) ; } document . addEventListener ( "mousemove" , updateIm…" at bounding box center [526, 399] width 376 height 537
click at [545, 289] on div "ease : "power2.out" }) ; } document . addEventListener ( "mousemove" , updateIm…" at bounding box center [526, 399] width 376 height 537
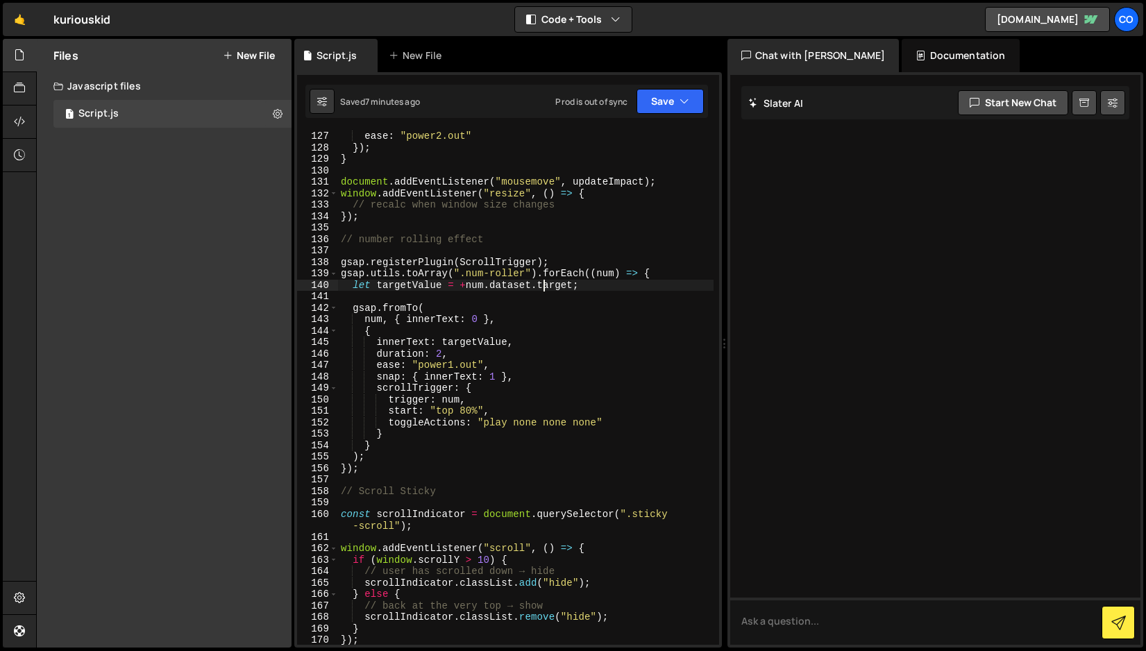
click at [545, 289] on div "ease : "power2.out" }) ; } document . addEventListener ( "mousemove" , updateIm…" at bounding box center [526, 399] width 376 height 537
paste textarea "data-"
type textarea "let targetValue = +num.dataset.data-target;"
click at [653, 101] on button "Save" at bounding box center [670, 101] width 67 height 25
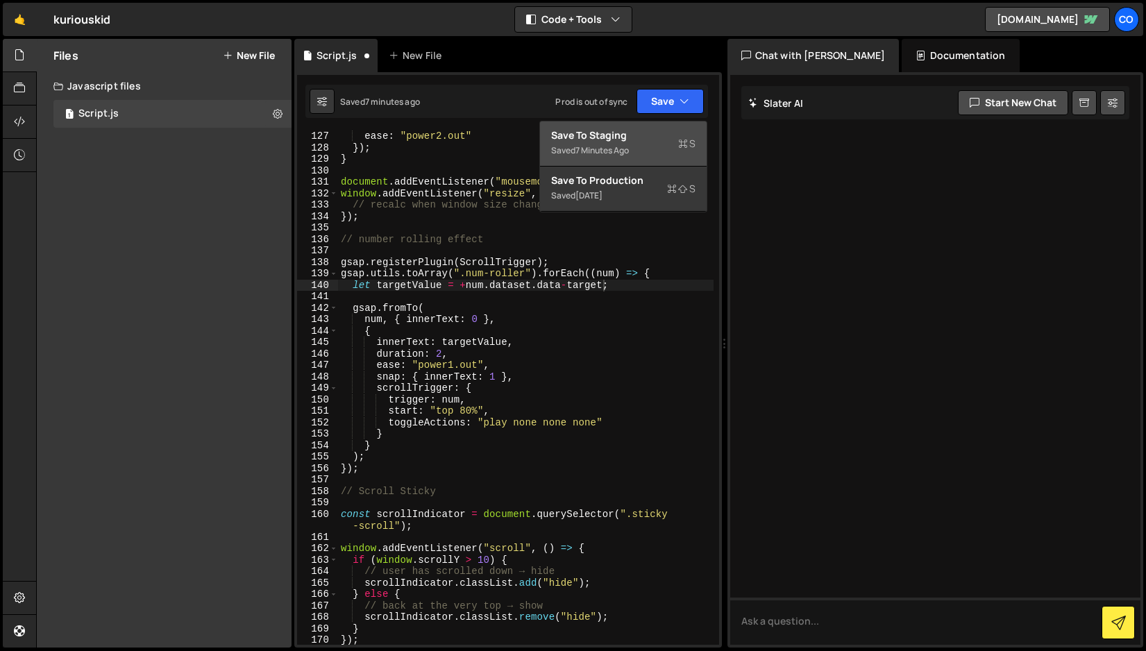
click at [635, 133] on div "Save to Staging S" at bounding box center [623, 135] width 144 height 14
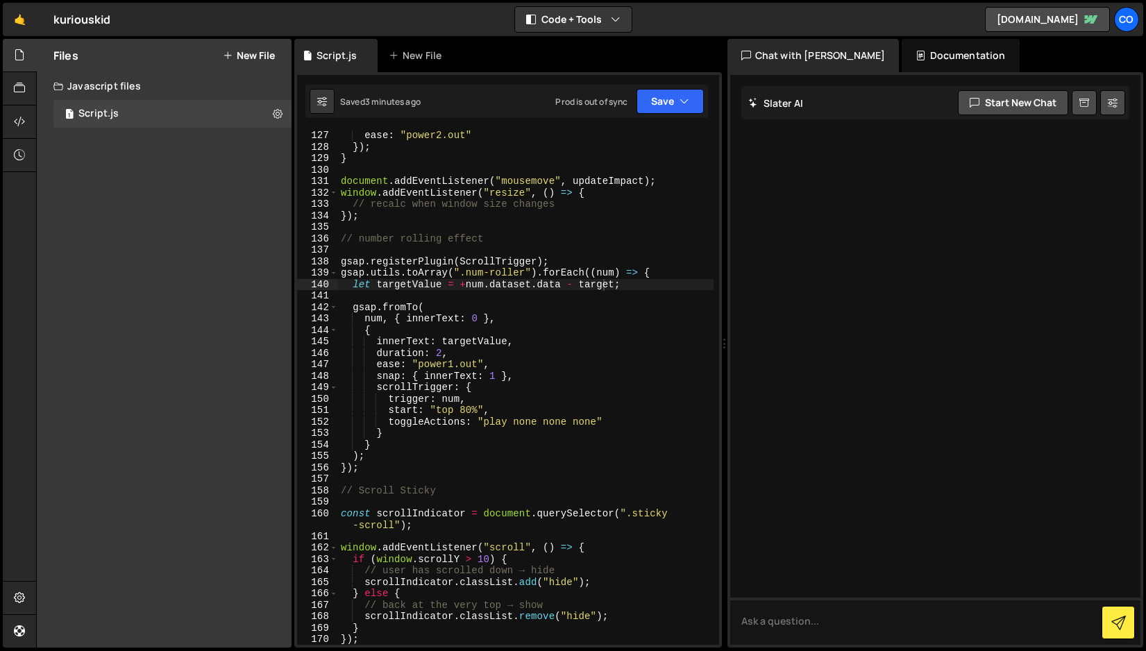
scroll to position [1511, 0]
click at [349, 251] on div "duration : 0.3 , ease : "power2.out" }) ; } document . addEventListener ( "mous…" at bounding box center [526, 387] width 376 height 537
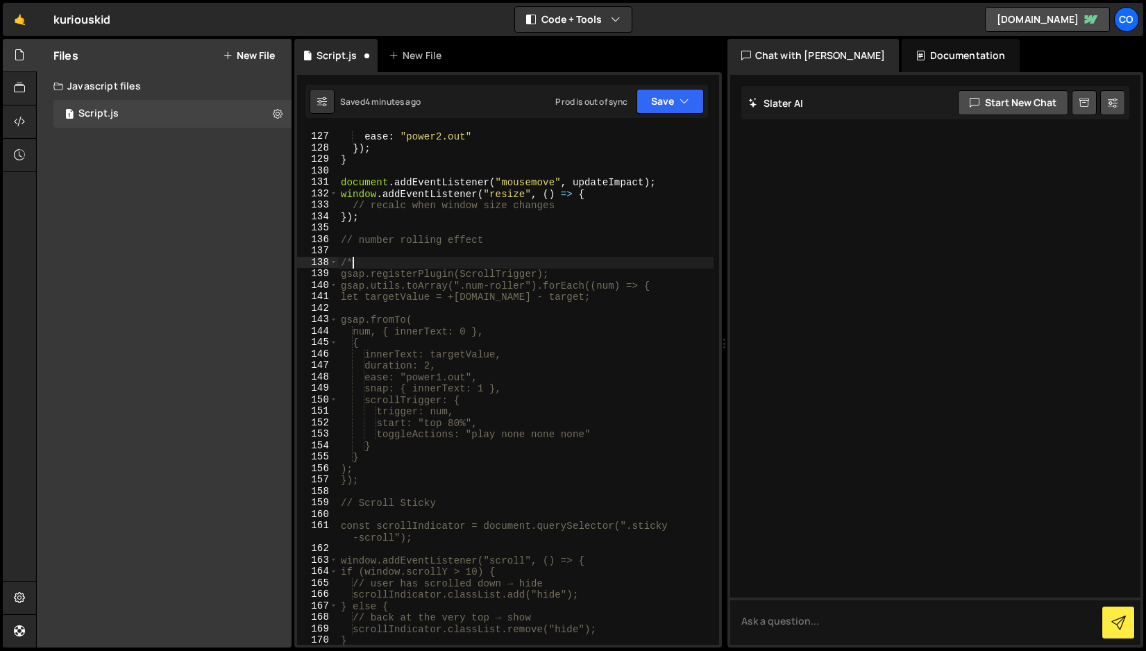
click at [379, 478] on div "duration : 0.3 , ease : "power2.out" }) ; } document . addEventListener ( "mous…" at bounding box center [526, 387] width 376 height 537
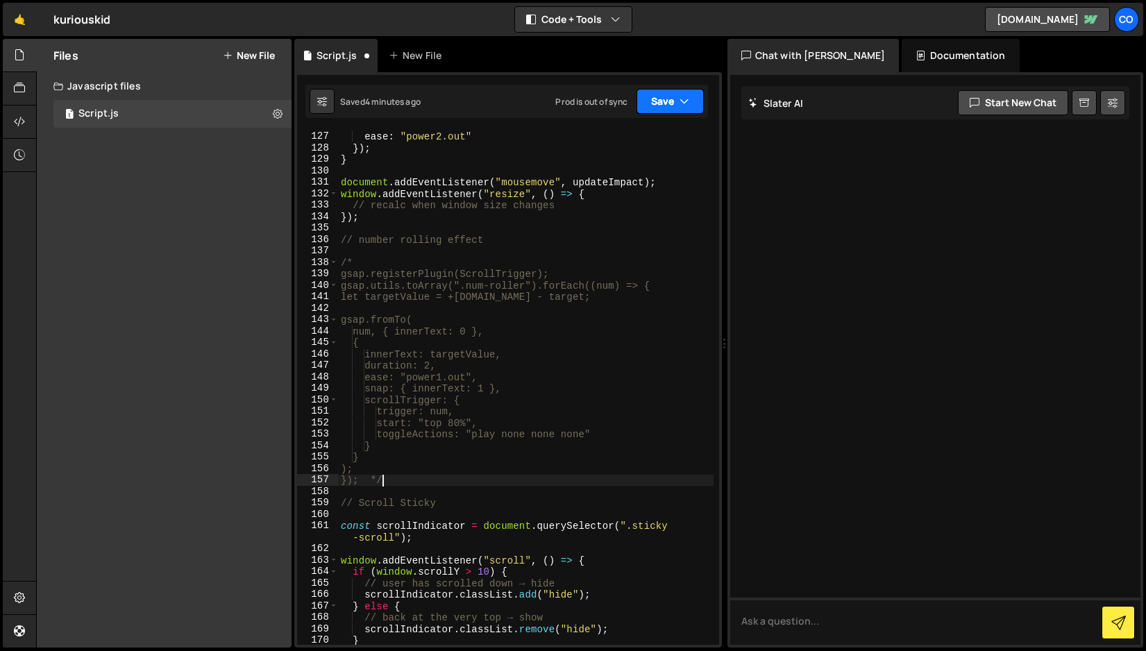
click at [671, 103] on button "Save" at bounding box center [670, 101] width 67 height 25
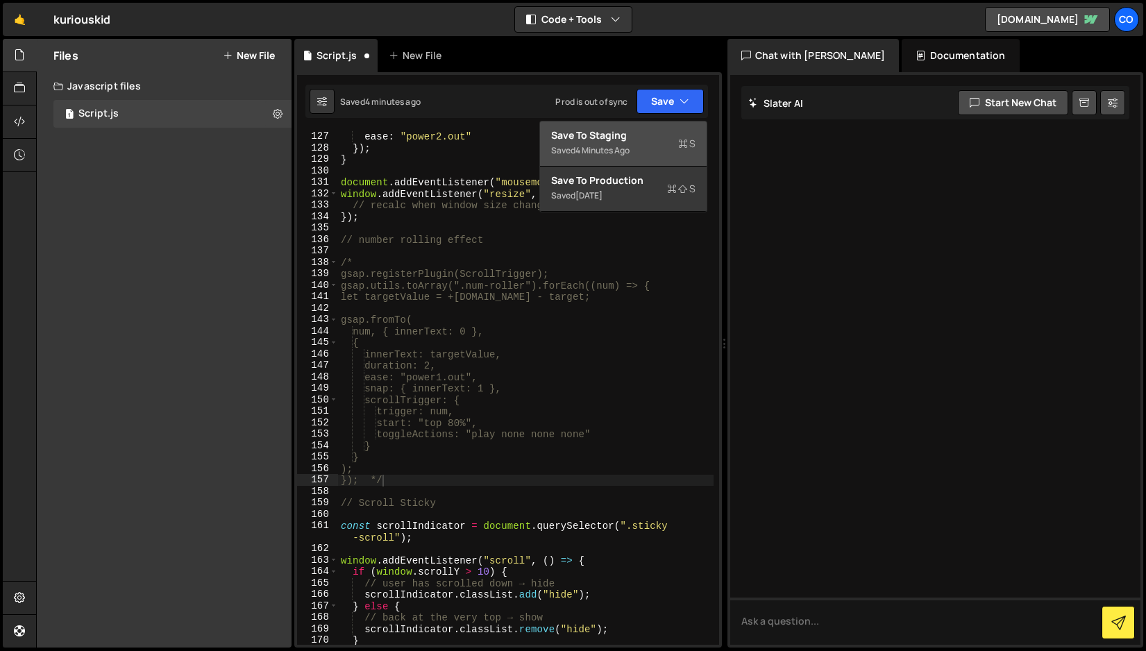
click at [632, 135] on div "Save to Staging S" at bounding box center [623, 135] width 144 height 14
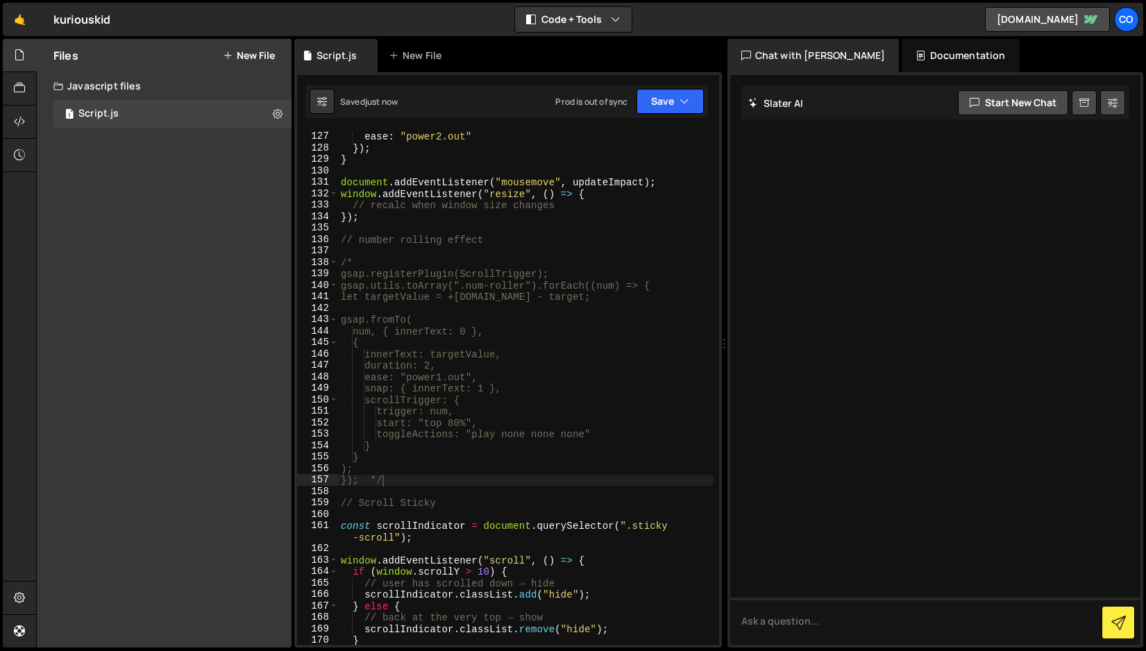
scroll to position [0, 0]
click at [371, 263] on div "duration : 0.3 , ease : "power2.out" }) ; } document . addEventListener ( "mous…" at bounding box center [526, 387] width 376 height 537
type textarea "/"
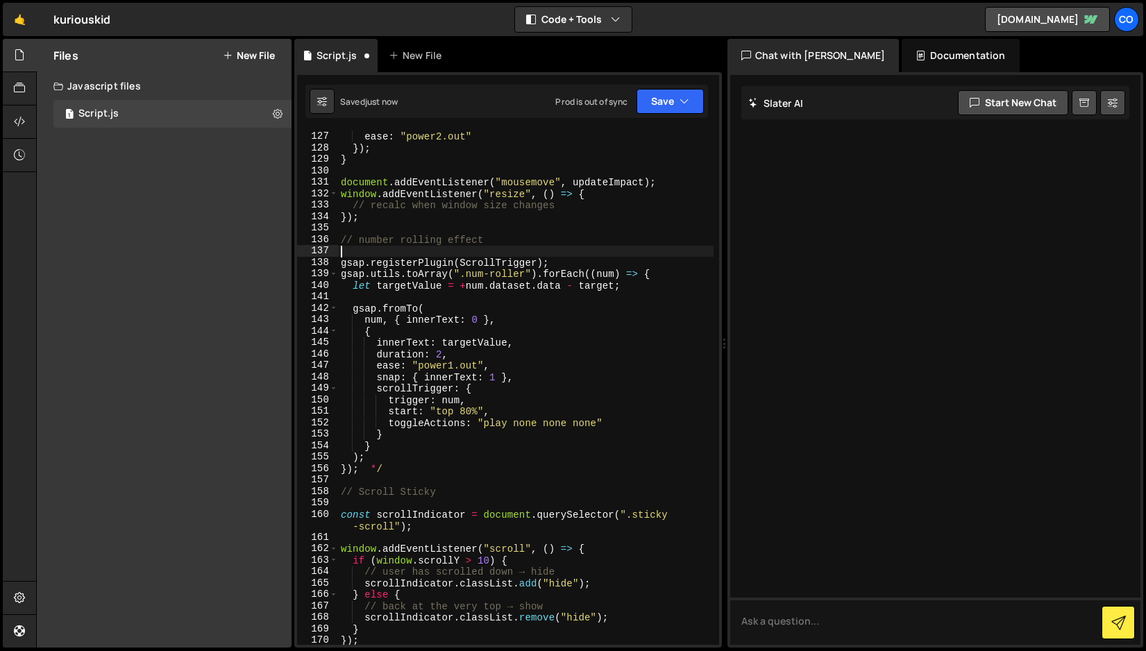
click at [394, 469] on div "duration : 0.3 , ease : "power2.out" }) ; } document . addEventListener ( "mous…" at bounding box center [526, 387] width 376 height 537
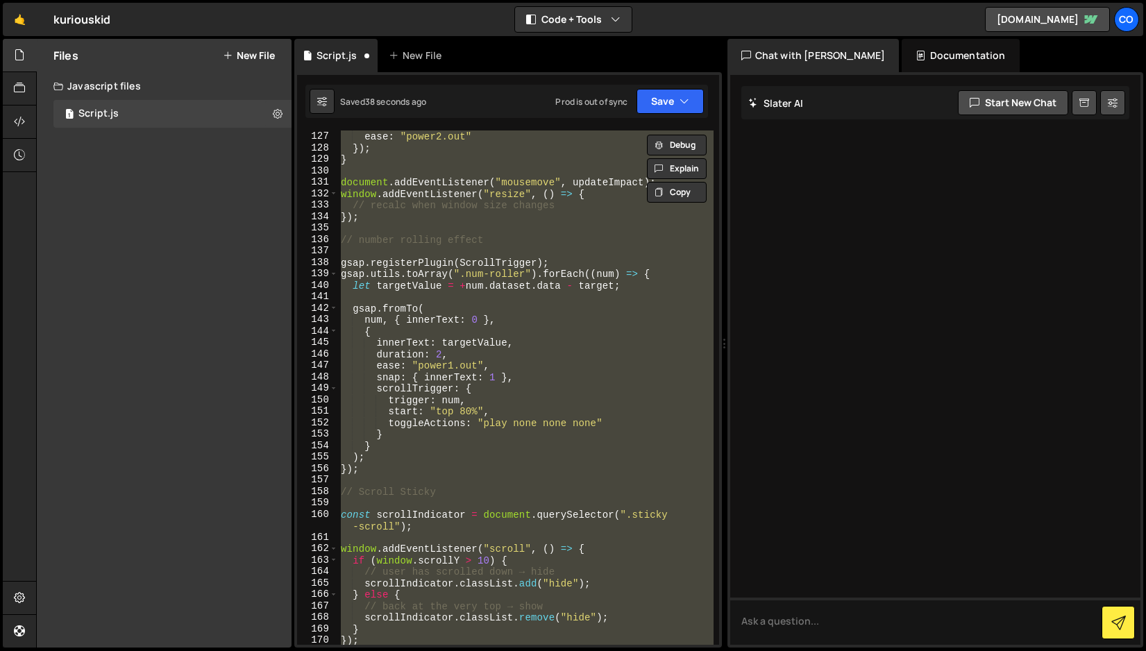
click at [440, 462] on div "duration : 0.3 , ease : "power2.out" }) ; } document . addEventListener ( "mous…" at bounding box center [526, 388] width 376 height 514
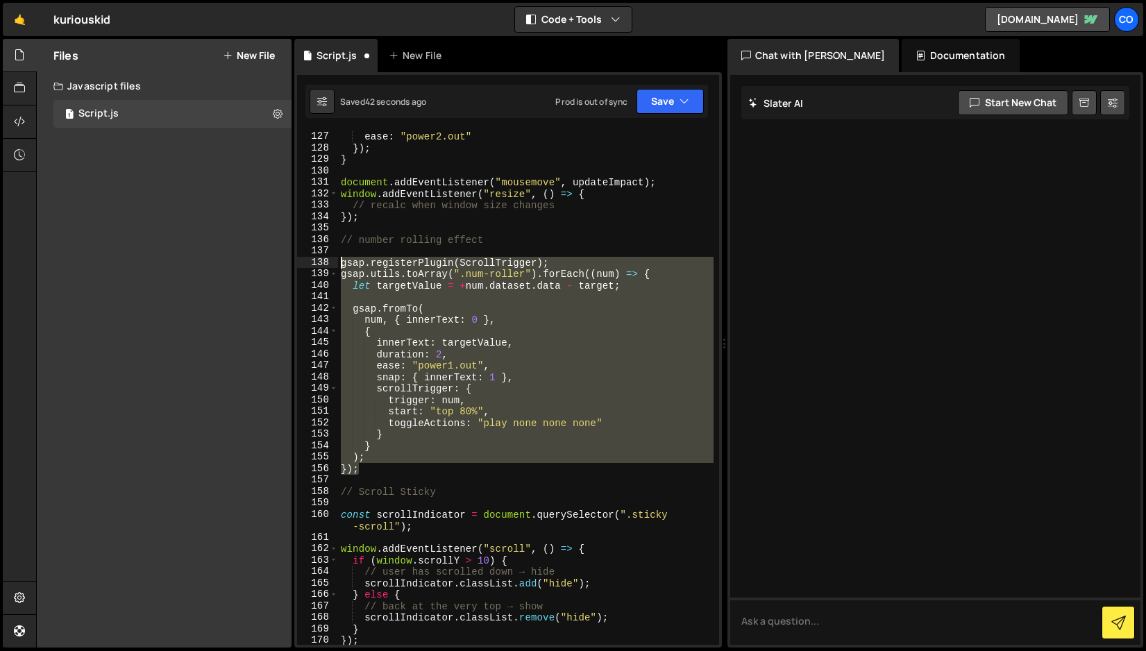
drag, startPoint x: 360, startPoint y: 469, endPoint x: 313, endPoint y: 260, distance: 214.9
click at [313, 260] on div "); 126 127 128 129 130 131 132 133 134 135 136 137 138 139 140 141 142 143 144 …" at bounding box center [508, 388] width 422 height 514
paste textarea "});"
paste textarea
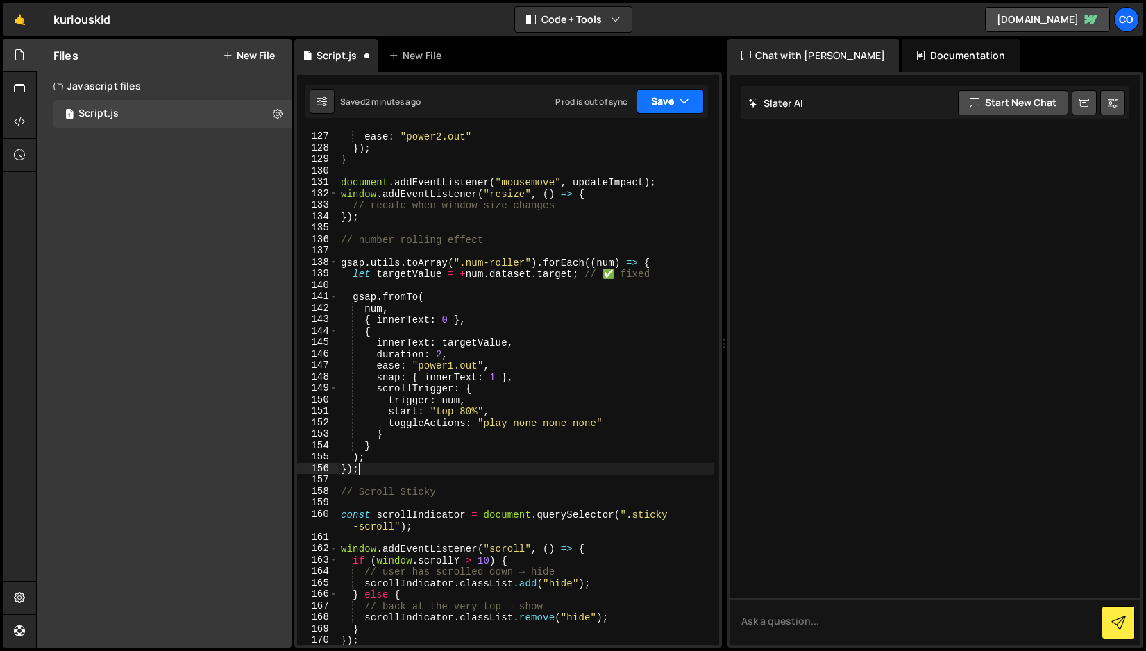
click at [662, 105] on button "Save" at bounding box center [670, 101] width 67 height 25
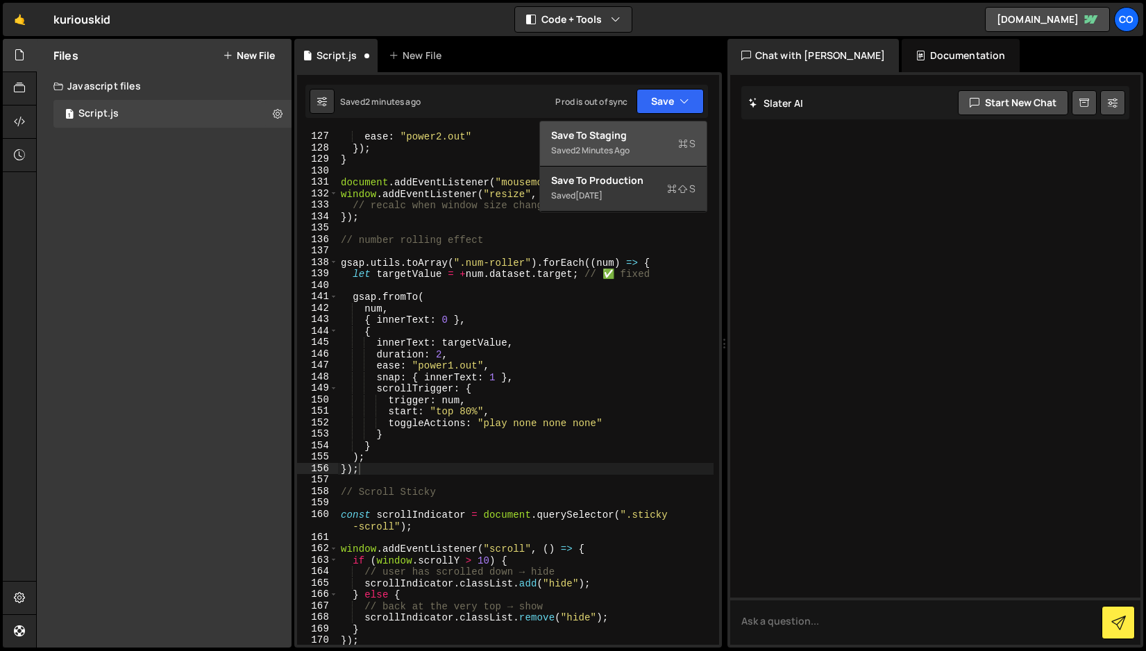
click at [641, 135] on div "Save to Staging S" at bounding box center [623, 135] width 144 height 14
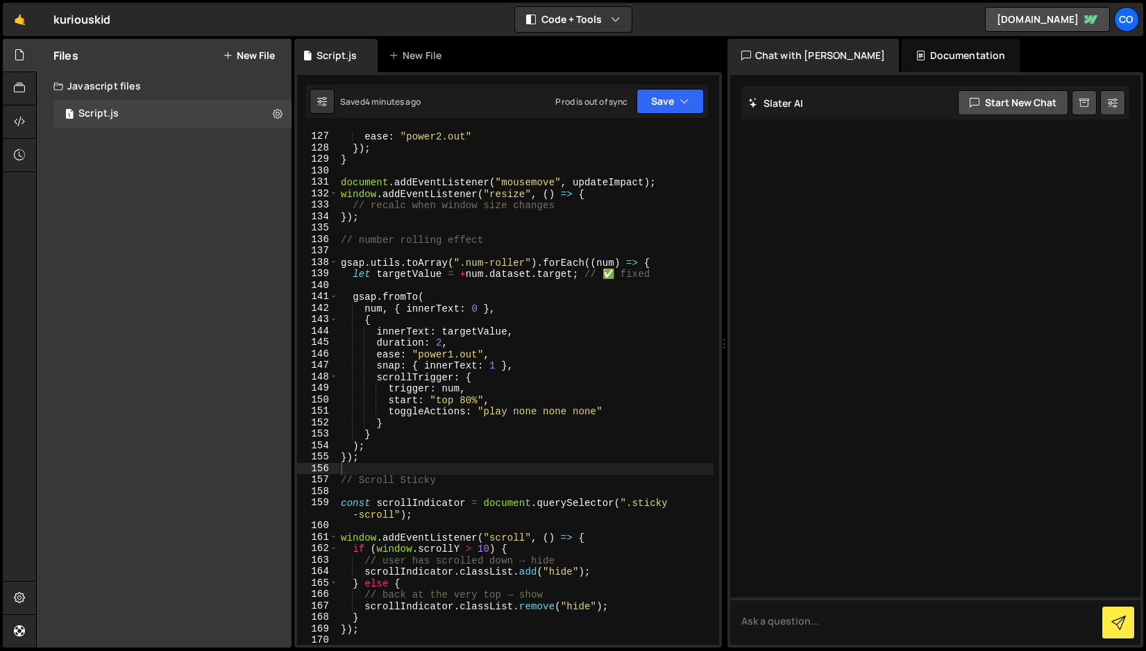
click at [635, 334] on div "duration : 0.3 , ease : "power2.out" }) ; } document . addEventListener ( "mous…" at bounding box center [526, 387] width 376 height 537
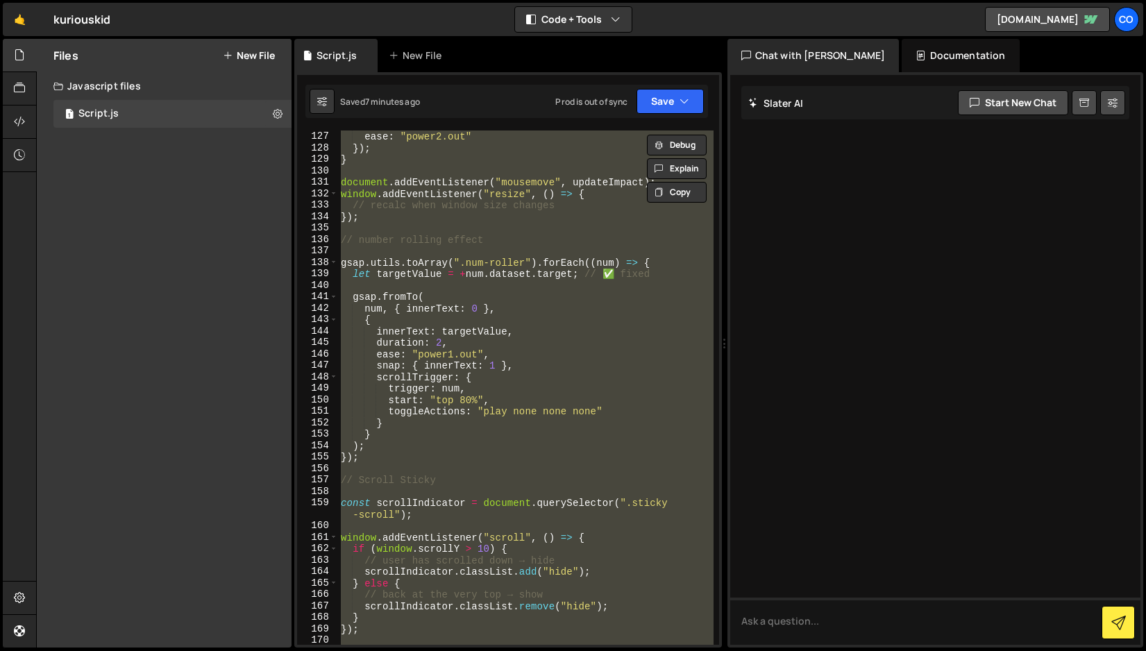
click at [575, 401] on div "duration : 0.3 , ease : "power2.out" }) ; } document . addEventListener ( "mous…" at bounding box center [526, 388] width 376 height 514
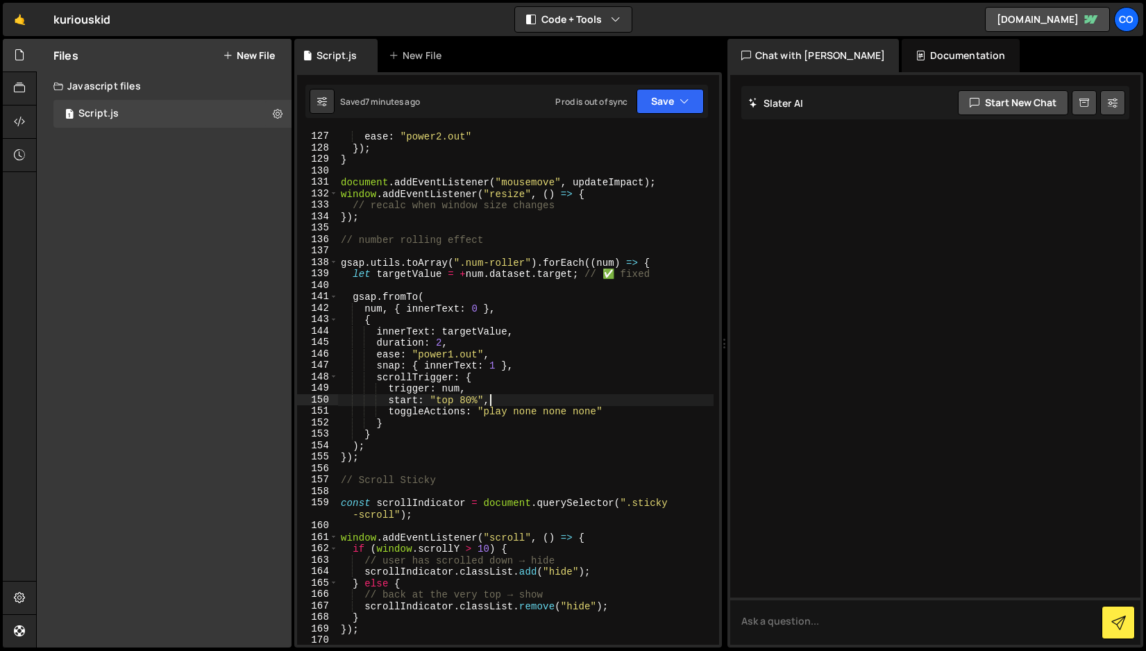
click at [391, 457] on div "duration : 0.3 , ease : "power2.out" }) ; } document . addEventListener ( "mous…" at bounding box center [526, 387] width 376 height 537
type textarea "});"
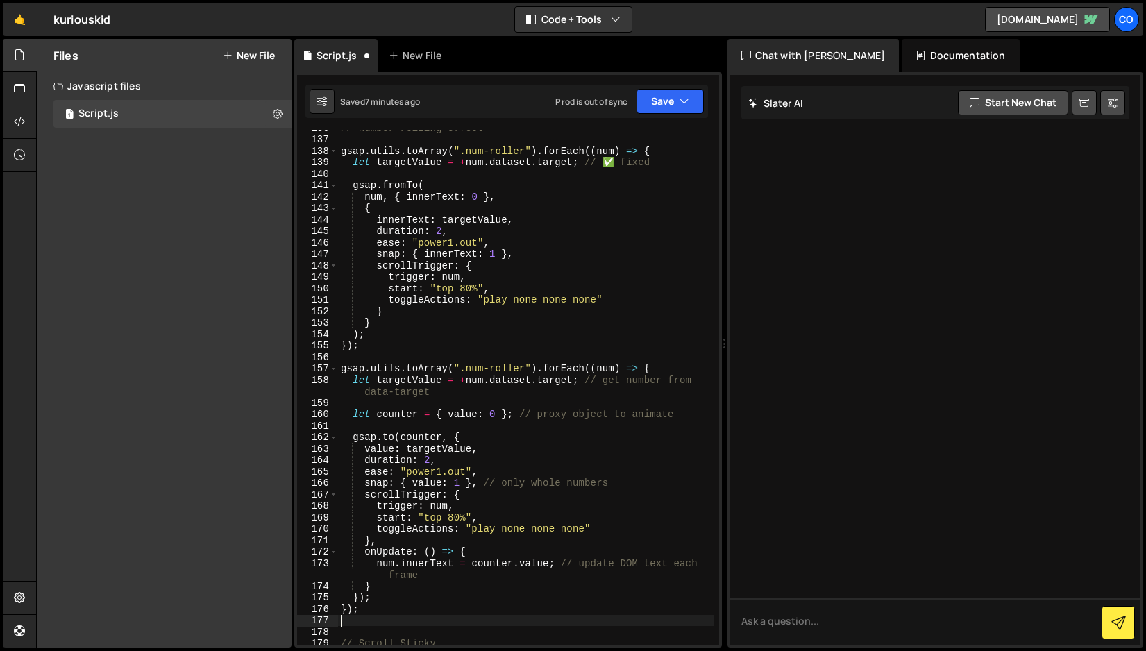
scroll to position [1623, 0]
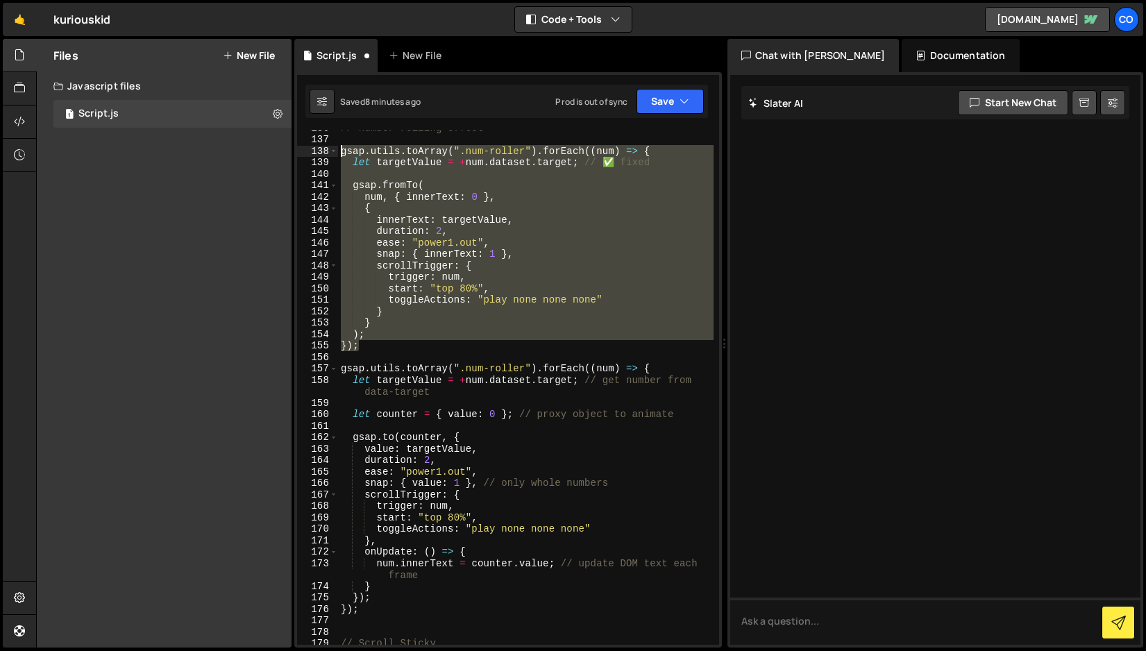
drag, startPoint x: 358, startPoint y: 348, endPoint x: 305, endPoint y: 151, distance: 204.8
click at [305, 151] on div "136 137 138 139 140 141 142 143 144 145 146 147 148 149 150 151 152 153 154 155…" at bounding box center [508, 388] width 422 height 514
type textarea "gsap.utils.toArray(".num-roller").forEach((num) => { let targetValue = +[DOMAIN…"
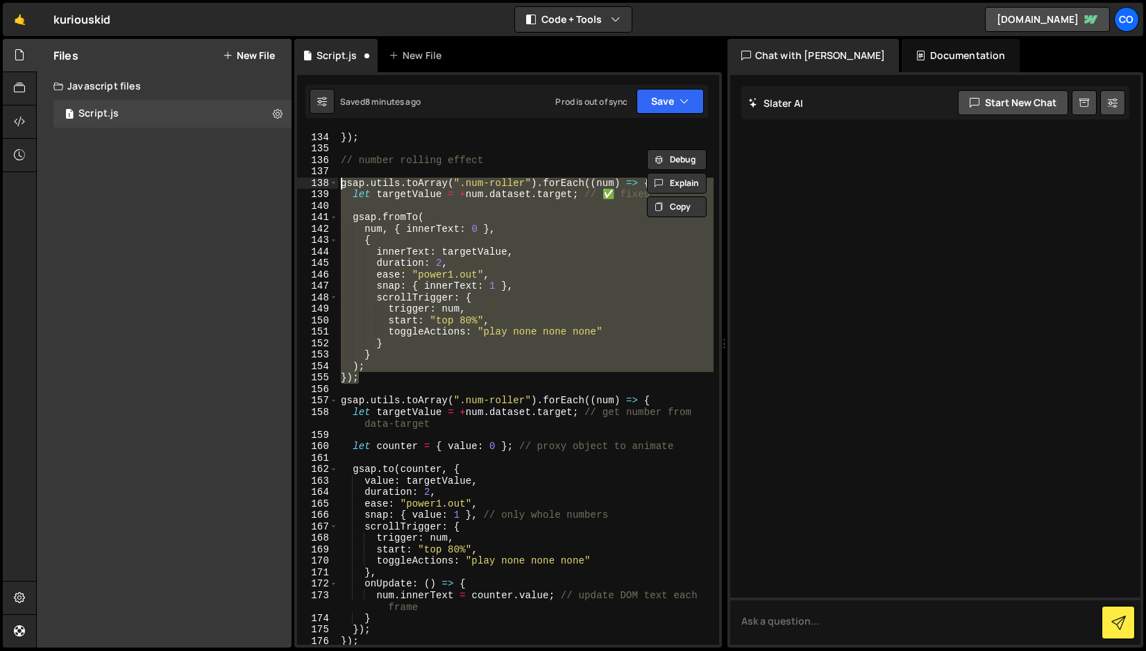
scroll to position [1590, 0]
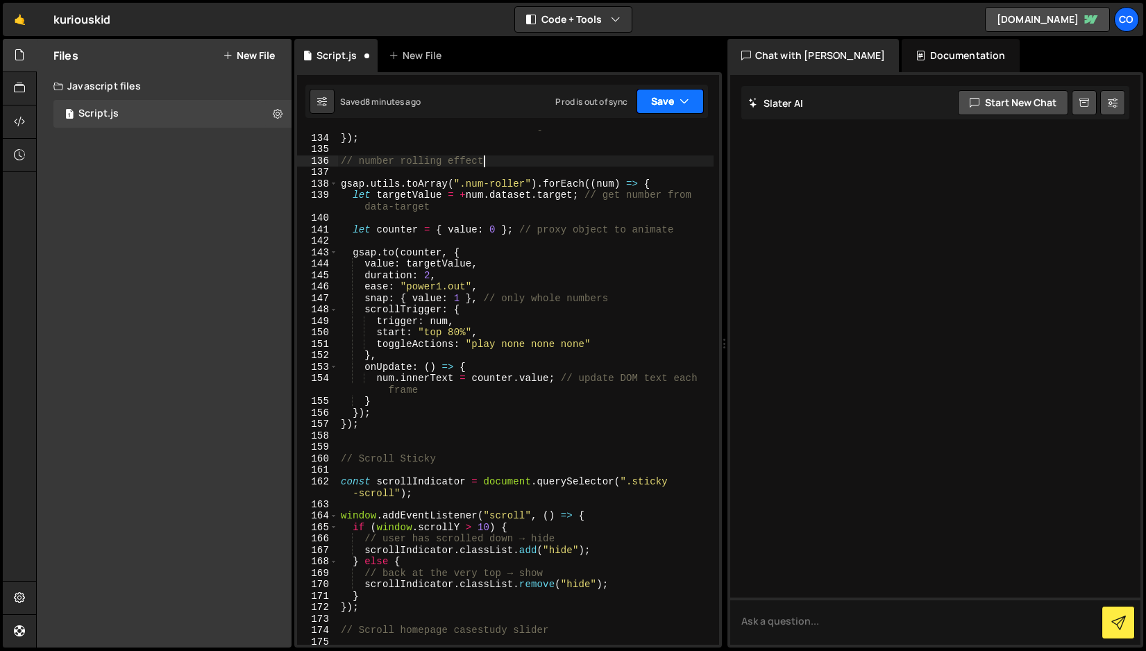
type textarea "// number rolling effect"
click at [662, 104] on button "Save" at bounding box center [670, 101] width 67 height 25
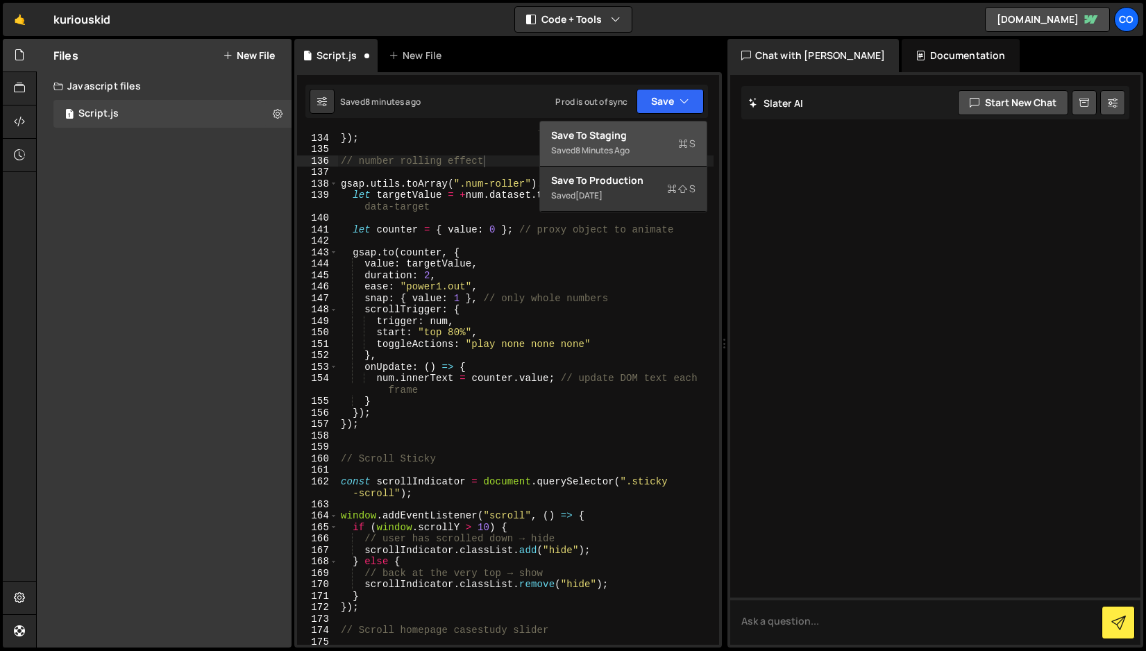
click at [639, 140] on div "Save to Staging S" at bounding box center [623, 135] width 144 height 14
